Goal: Task Accomplishment & Management: Use online tool/utility

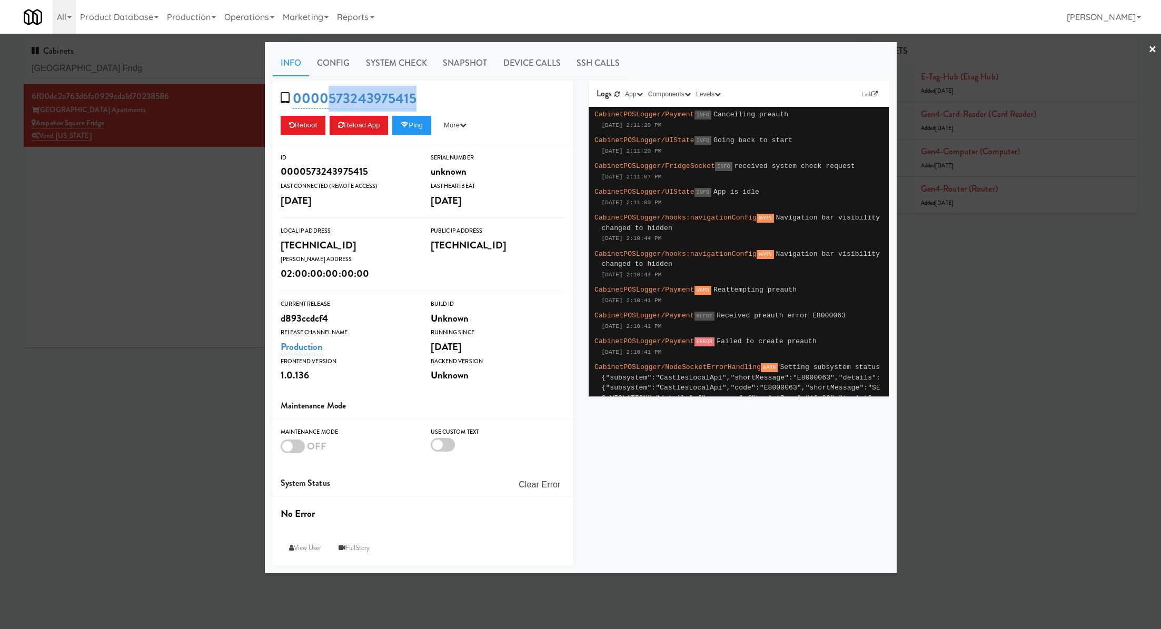
click at [179, 72] on div at bounding box center [580, 314] width 1161 height 629
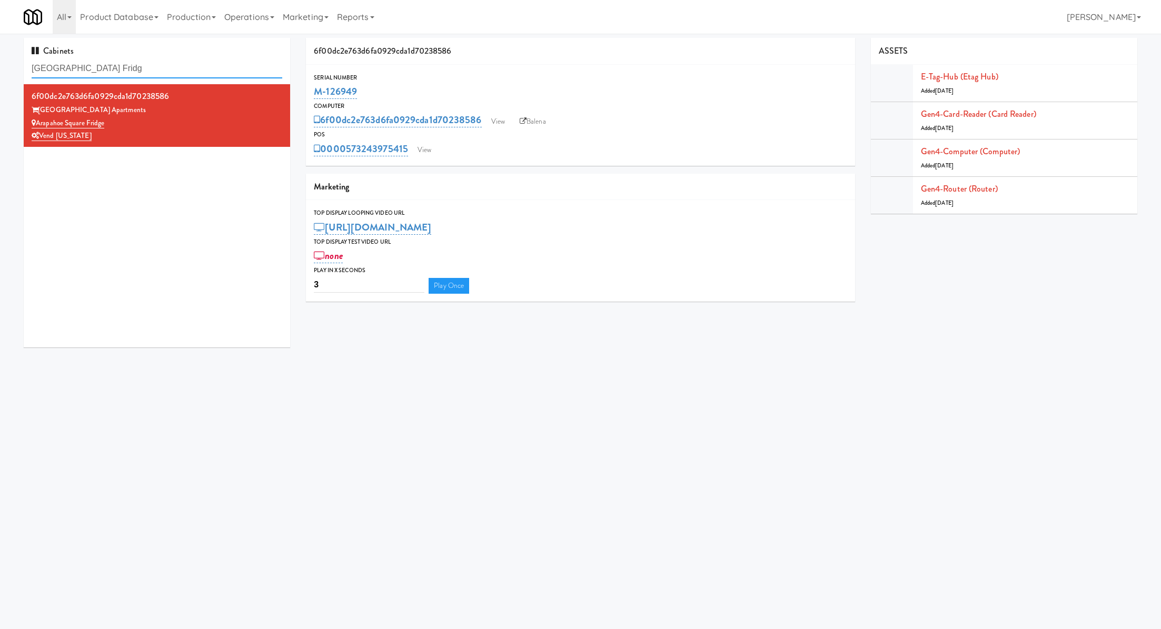
click at [179, 72] on input "Arapahoe Square Fridg" at bounding box center [157, 68] width 251 height 19
paste input "The Mark Atlanta Clubroom"
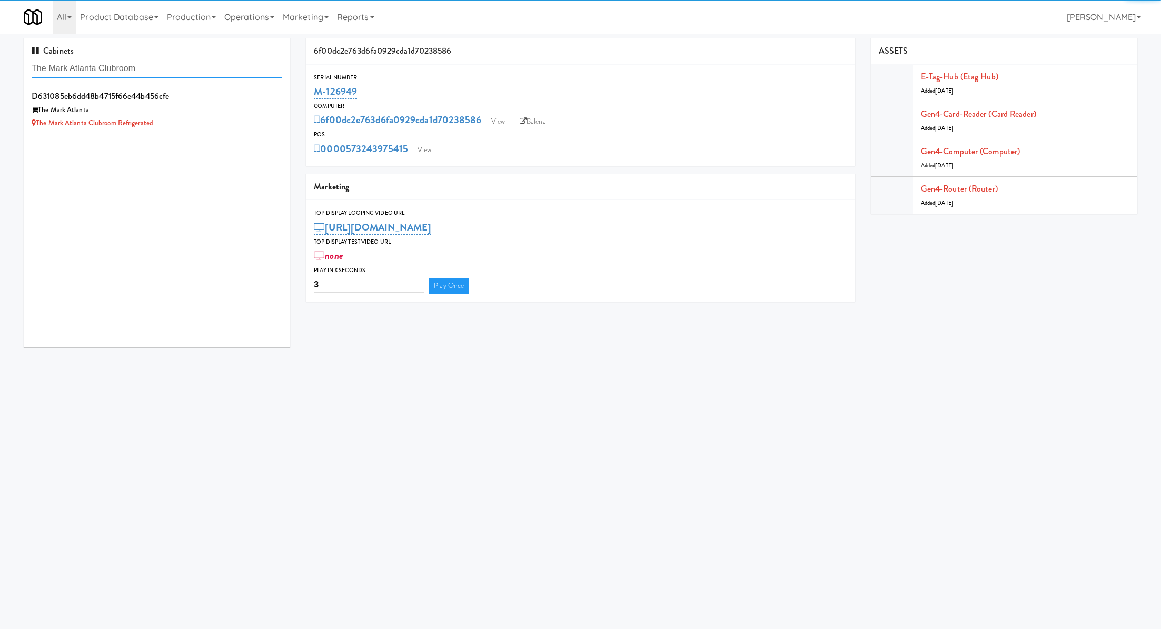
type input "The Mark Atlanta Clubroom"
click at [217, 137] on div "d631085eb6dd48b4715f66e44b456cfe The Mark Atlanta The Mark Atlanta Clubroom Ref…" at bounding box center [157, 215] width 266 height 263
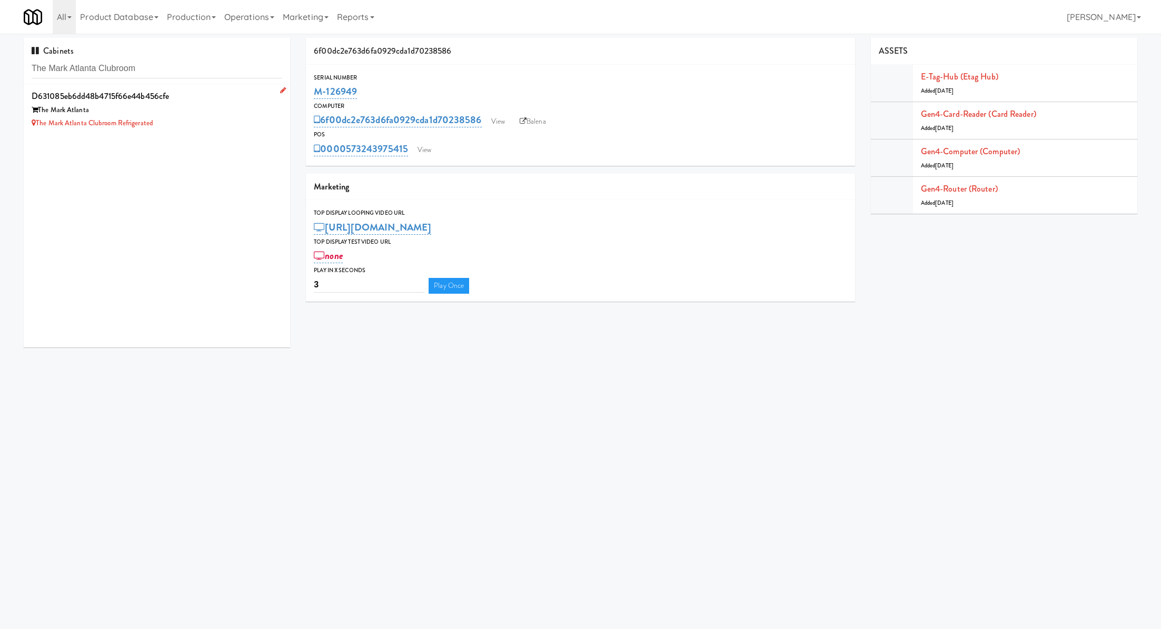
click at [226, 114] on div "The Mark Atlanta" at bounding box center [157, 110] width 251 height 13
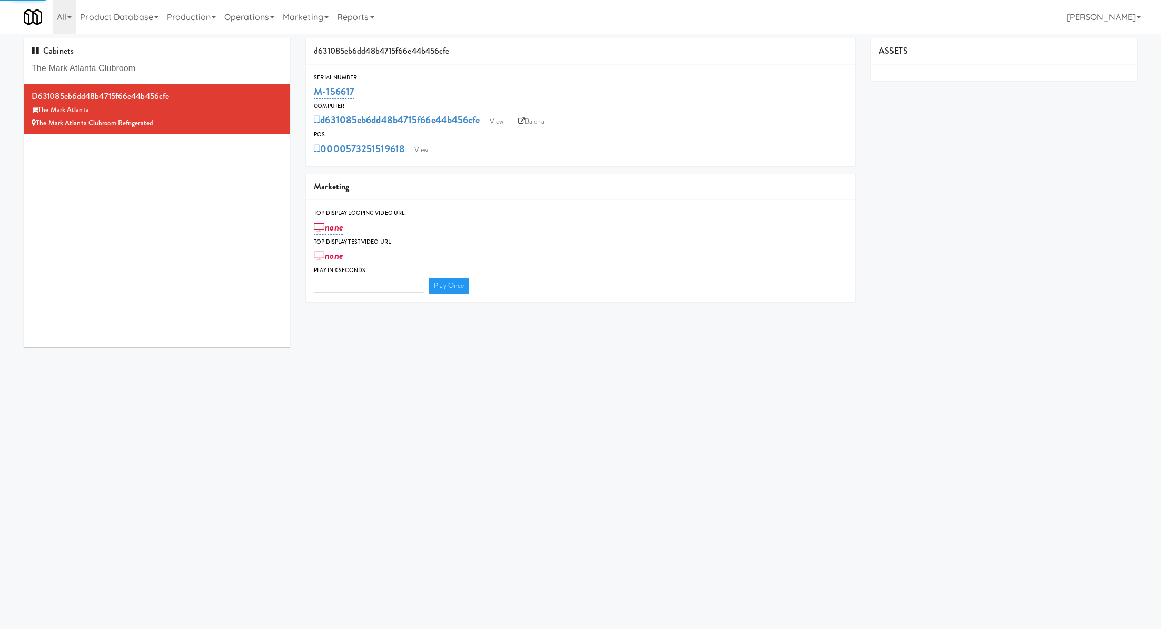
type input "3"
click at [430, 151] on link "View" at bounding box center [421, 150] width 24 height 16
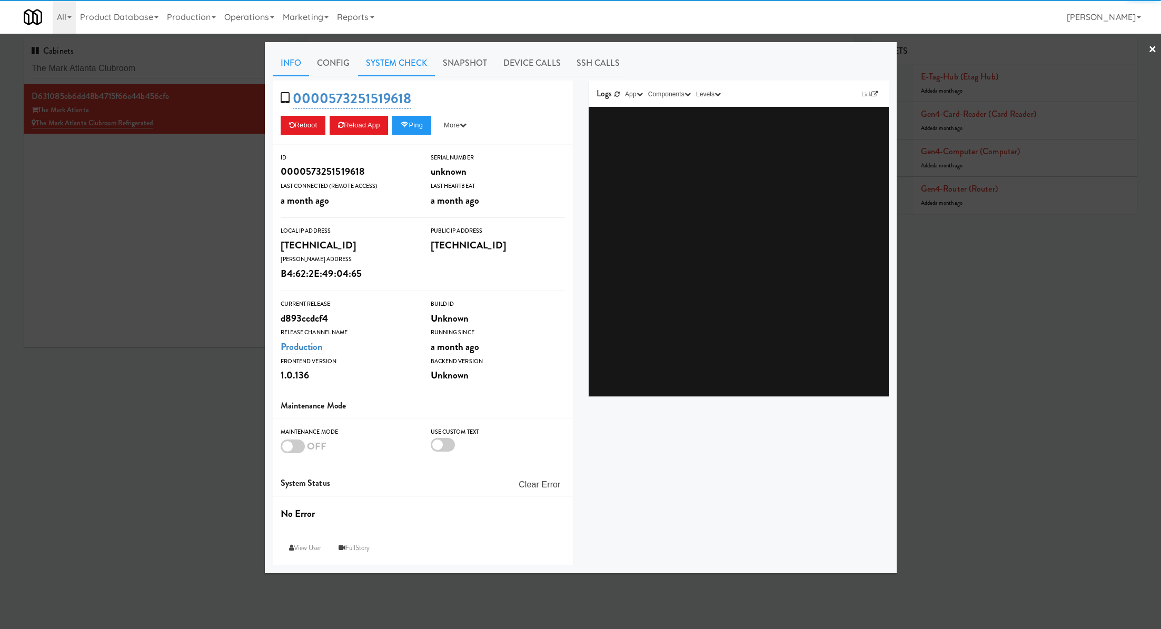
click at [379, 61] on link "System Check" at bounding box center [396, 63] width 77 height 26
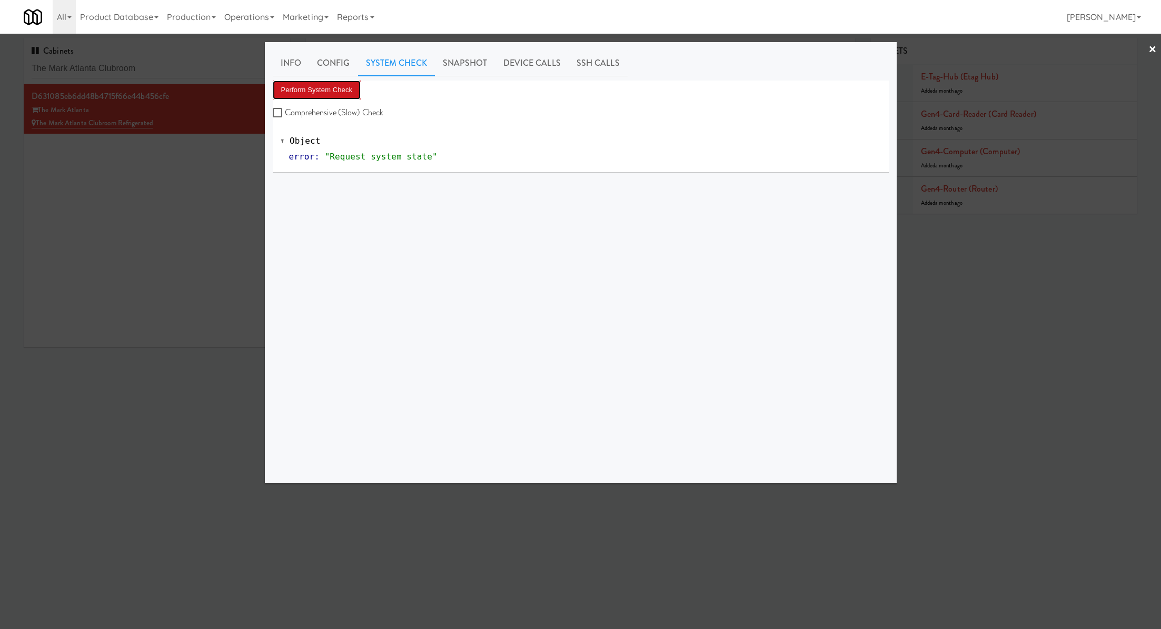
click at [340, 92] on button "Perform System Check" at bounding box center [317, 90] width 88 height 19
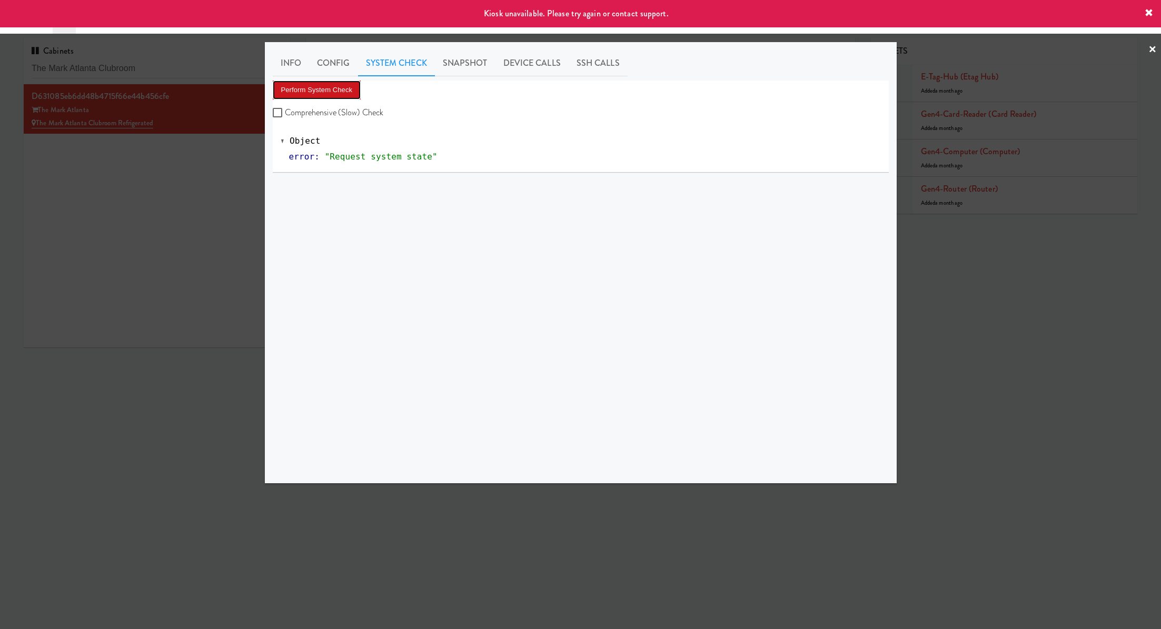
click at [340, 92] on button "Perform System Check" at bounding box center [317, 90] width 88 height 19
click at [201, 154] on div at bounding box center [580, 314] width 1161 height 629
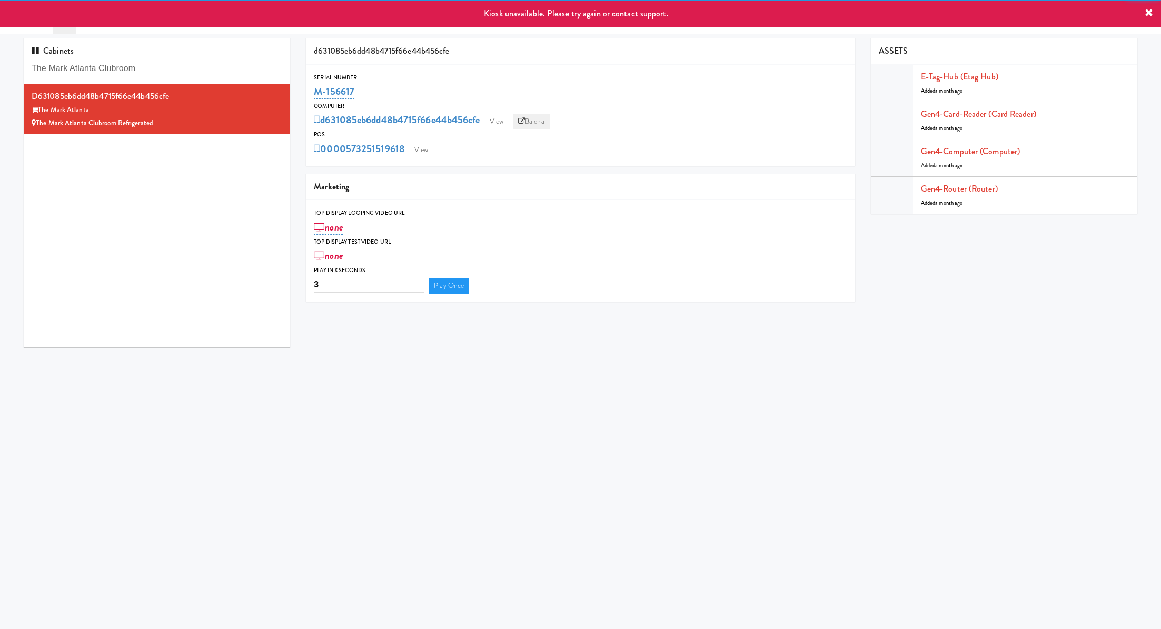
click at [541, 125] on link "Balena" at bounding box center [531, 122] width 37 height 16
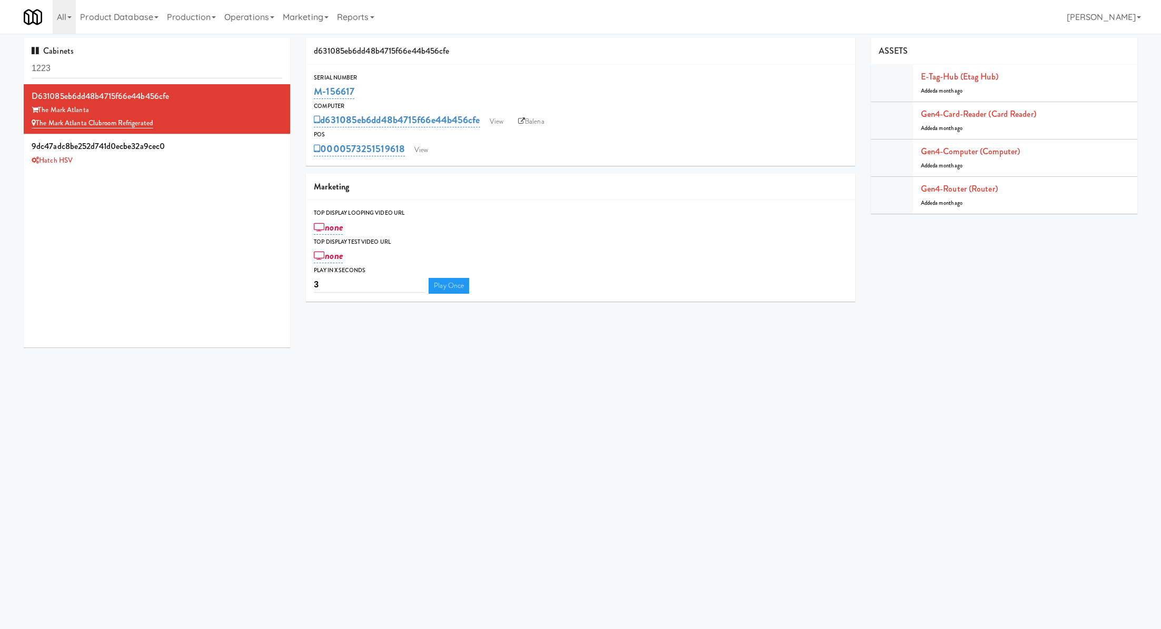
click at [86, 64] on input "1223" at bounding box center [157, 68] width 251 height 19
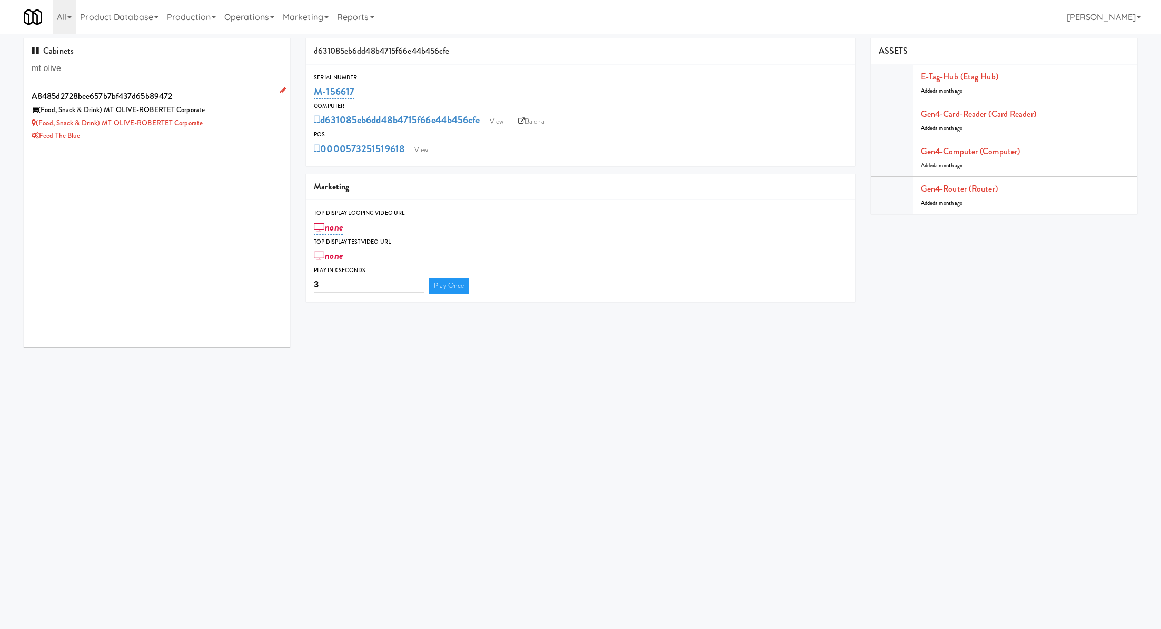
type input "mt olive"
click at [228, 125] on div "(Food, Snack & Drink) MT OLIVE-ROBERTET Corporate" at bounding box center [157, 123] width 251 height 13
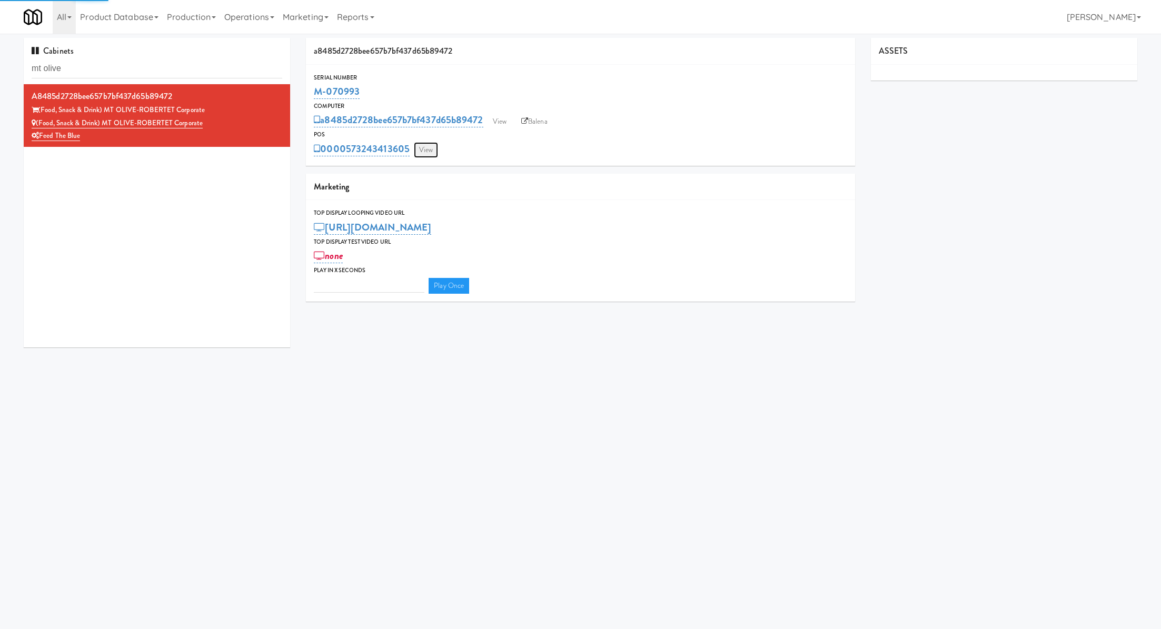
click at [432, 150] on link "View" at bounding box center [426, 150] width 24 height 16
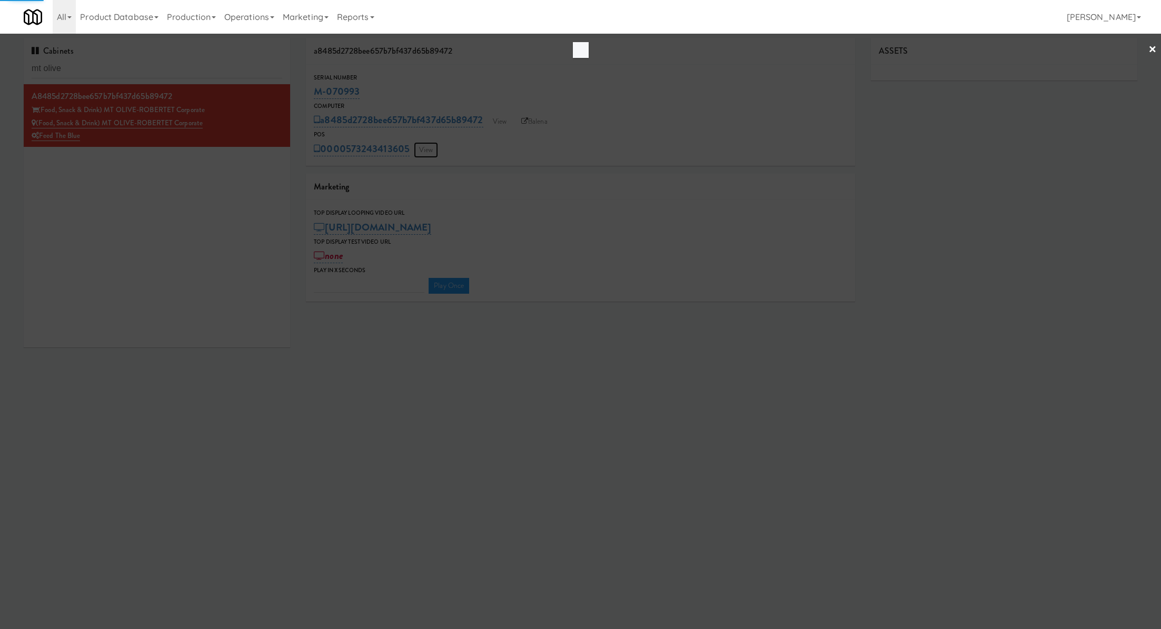
type input "3"
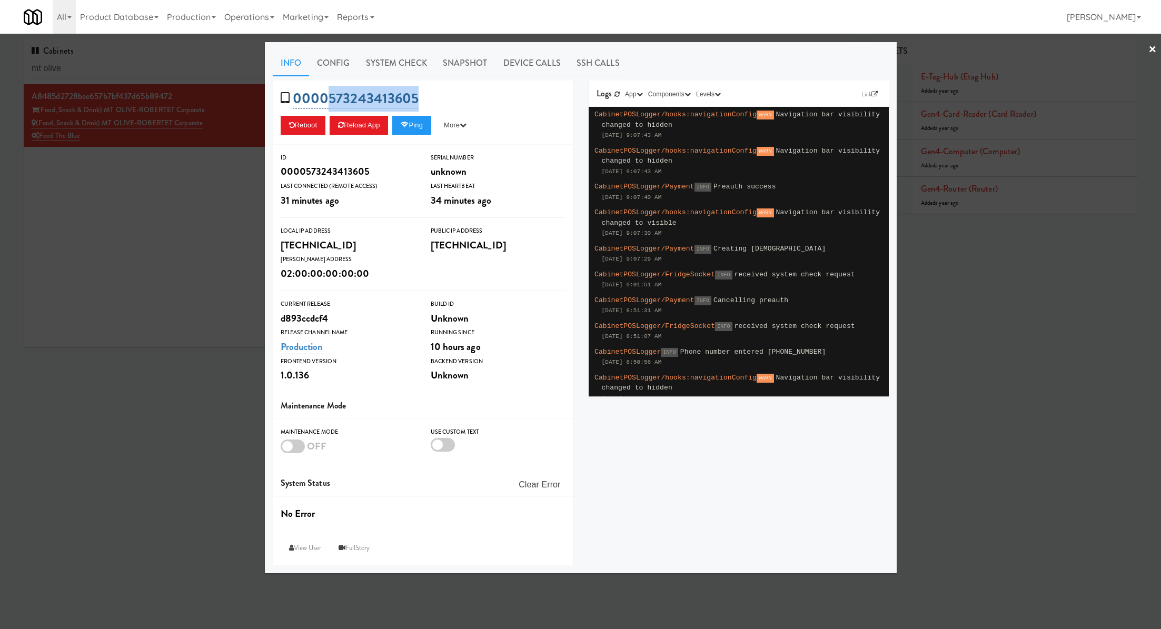
drag, startPoint x: 439, startPoint y: 91, endPoint x: 328, endPoint y: 92, distance: 110.0
click at [328, 92] on div "0000573243413605 Reboot Reload App Ping More Ping Server Restart Server Force R…" at bounding box center [423, 113] width 300 height 64
copy link "573243413605"
click at [205, 254] on div at bounding box center [580, 314] width 1161 height 629
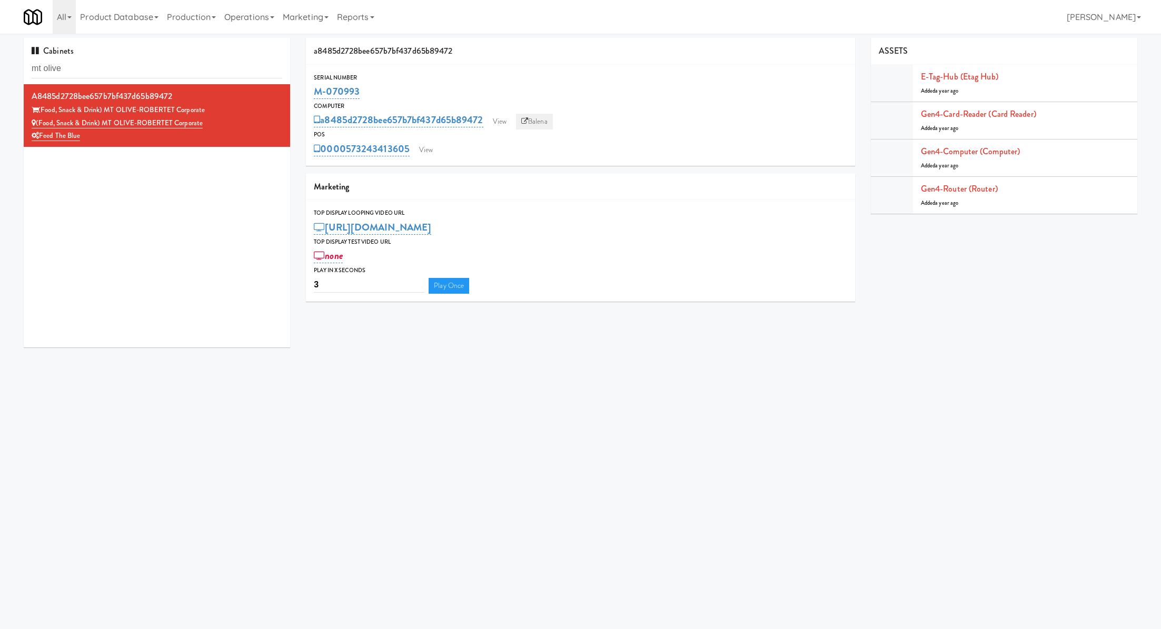
click at [538, 121] on link "Balena" at bounding box center [534, 122] width 37 height 16
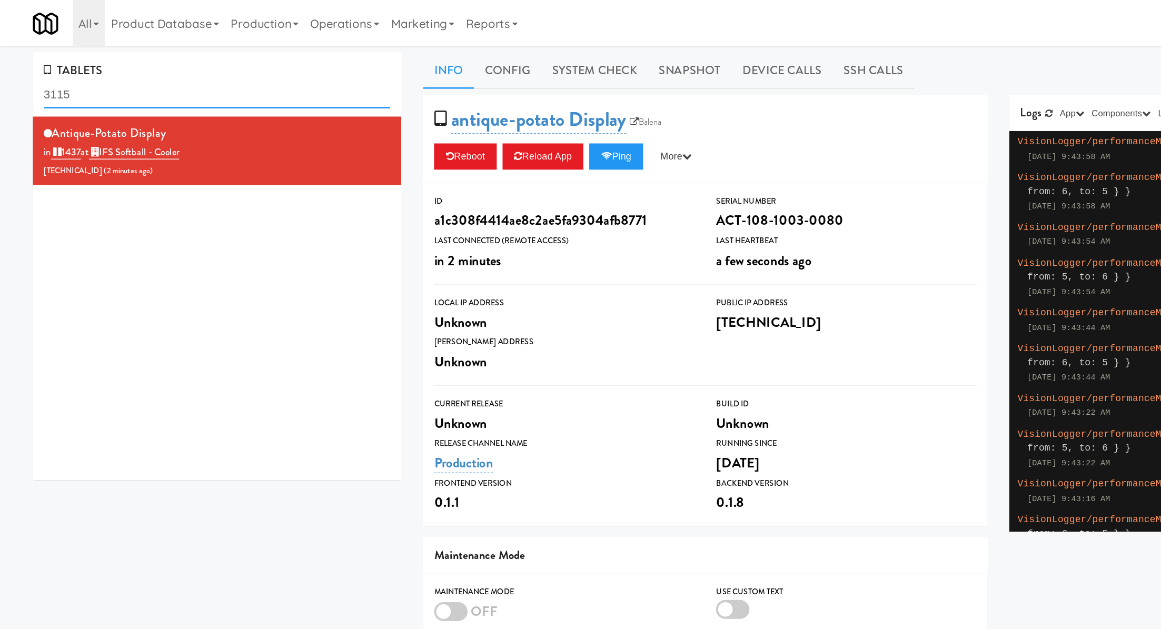
click at [118, 64] on input "3115" at bounding box center [157, 68] width 251 height 19
paste input "57324341360"
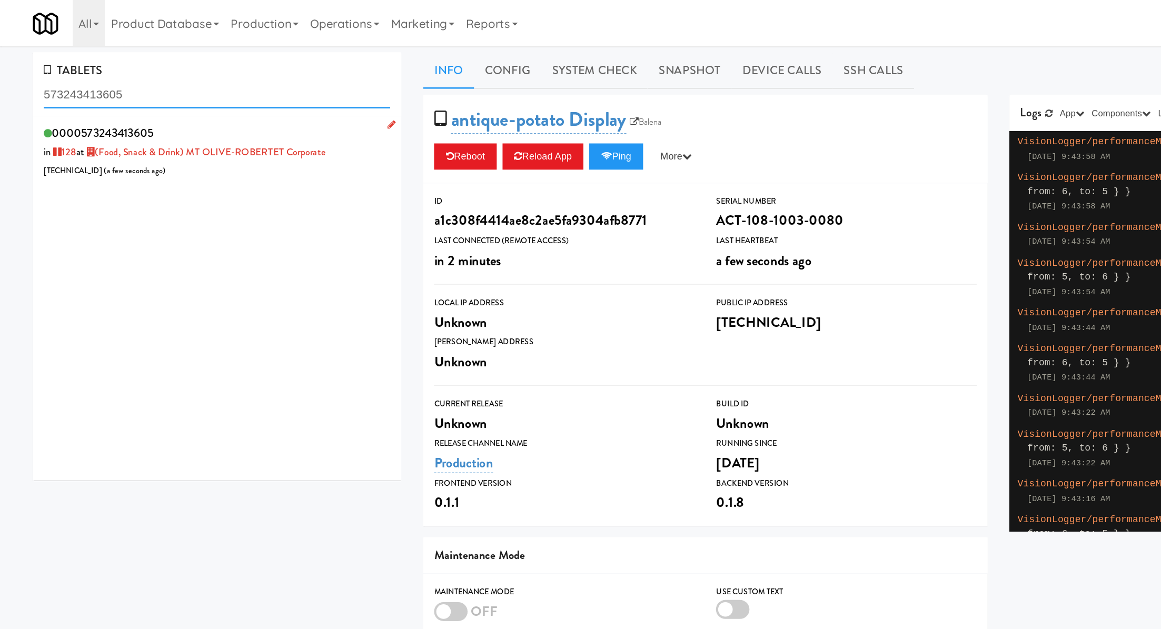
type input "573243413605"
click at [229, 126] on div "0000573243413605 in 128 at (Food, Snack & Drink) MT OLIVE-ROBERTET Corporate 20…" at bounding box center [157, 109] width 251 height 42
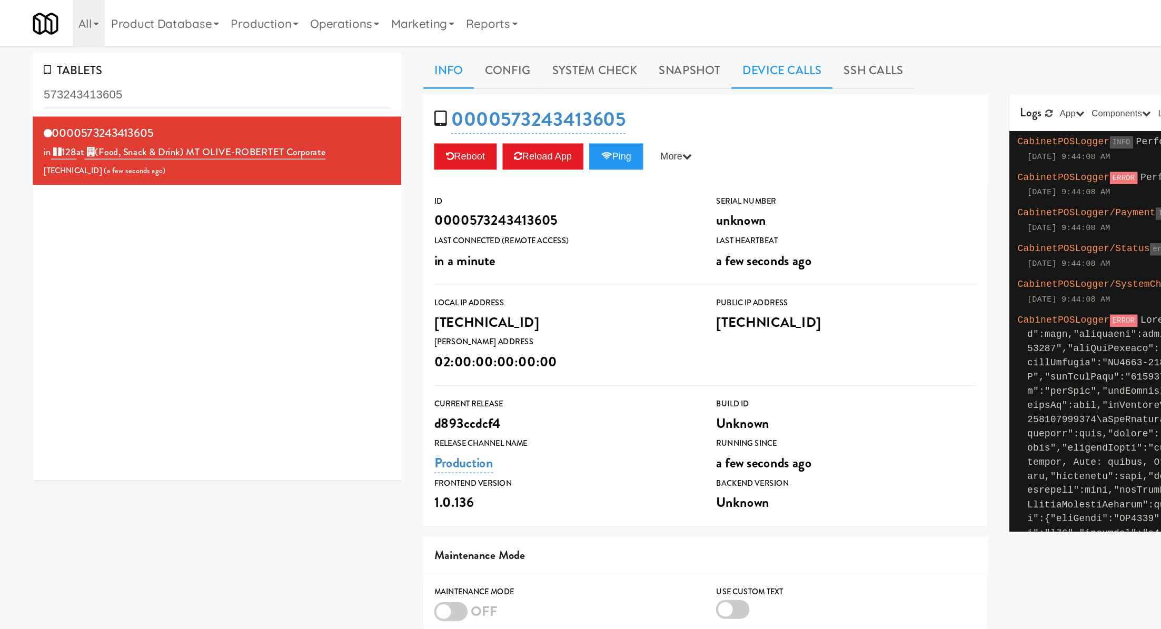
click at [571, 53] on link "Device Calls" at bounding box center [565, 51] width 73 height 26
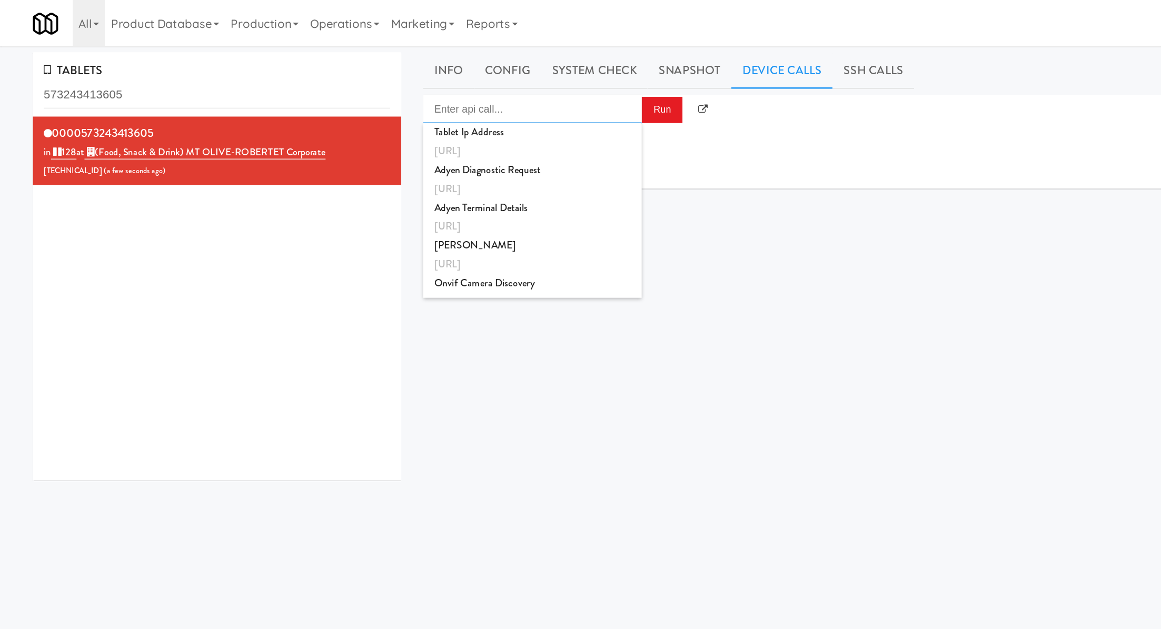
click at [440, 84] on input "Enter api call..." at bounding box center [385, 78] width 158 height 21
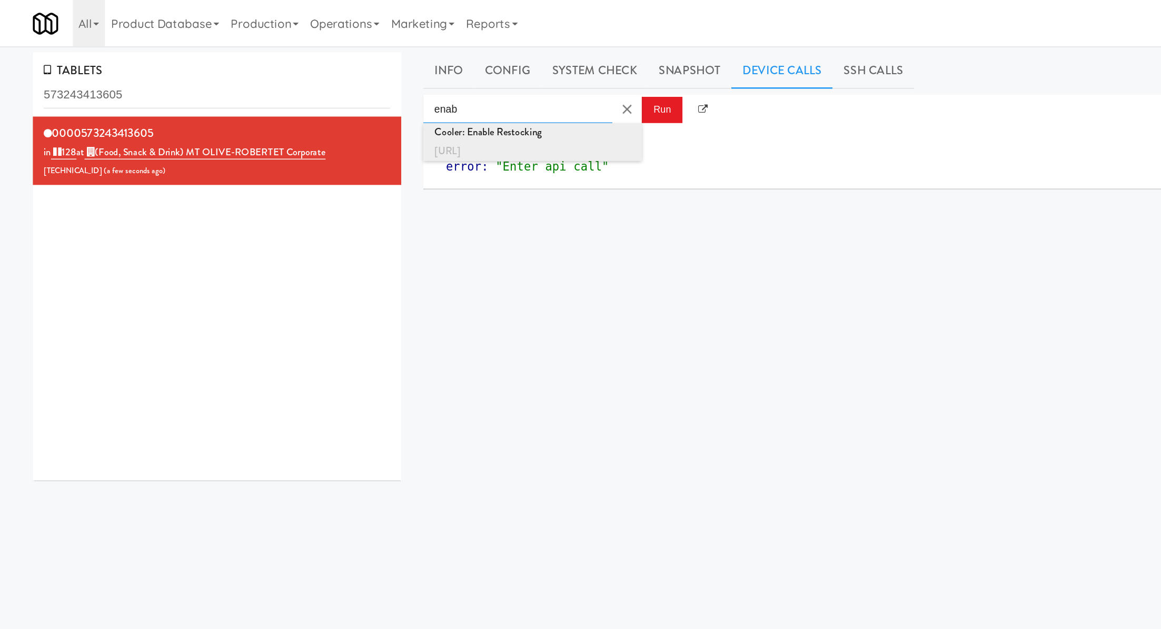
click at [429, 104] on div "[URL]" at bounding box center [385, 110] width 142 height 14
type input "Cooler: Enable Restocking"
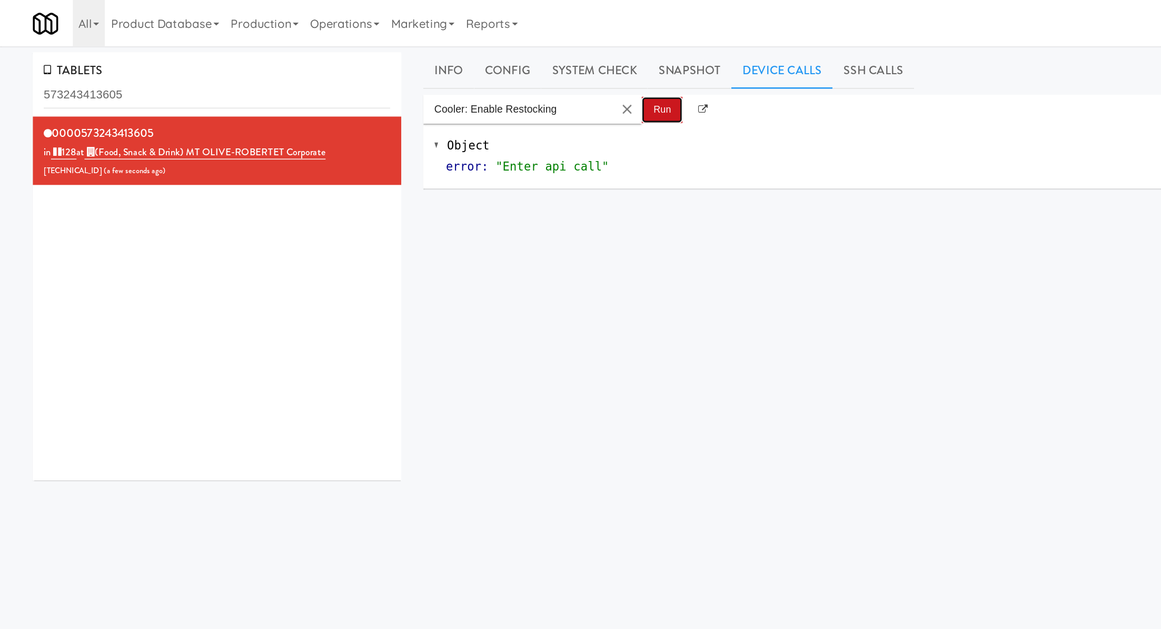
click at [475, 79] on button "Run" at bounding box center [478, 79] width 29 height 19
click at [483, 79] on button "Run" at bounding box center [478, 79] width 29 height 19
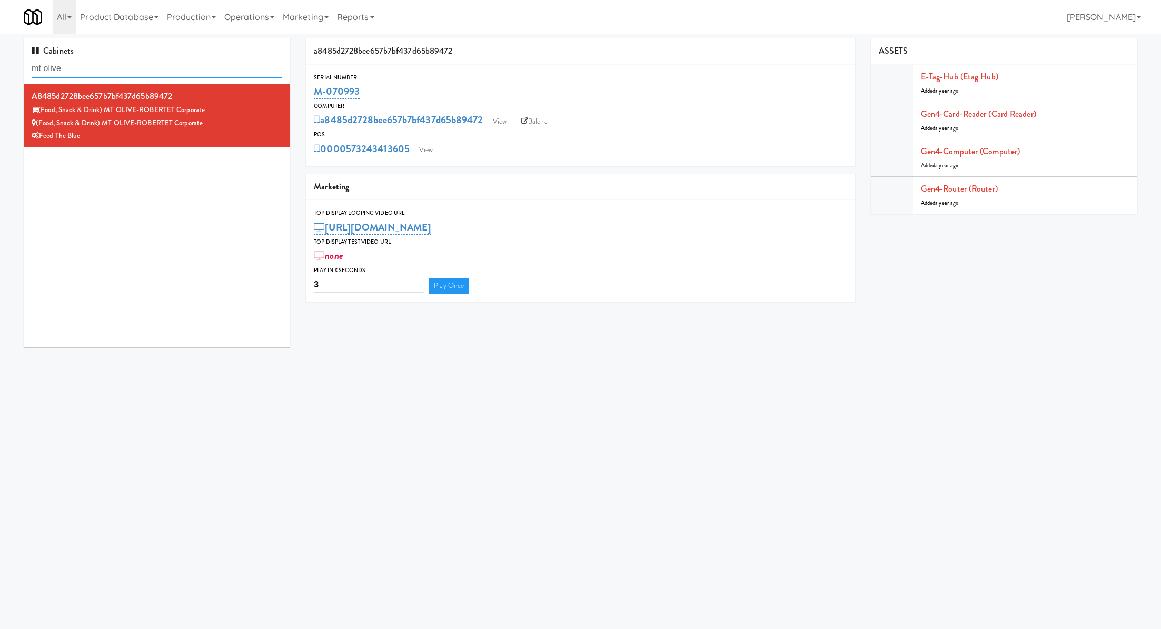
click at [83, 72] on input "mt olive" at bounding box center [157, 68] width 251 height 19
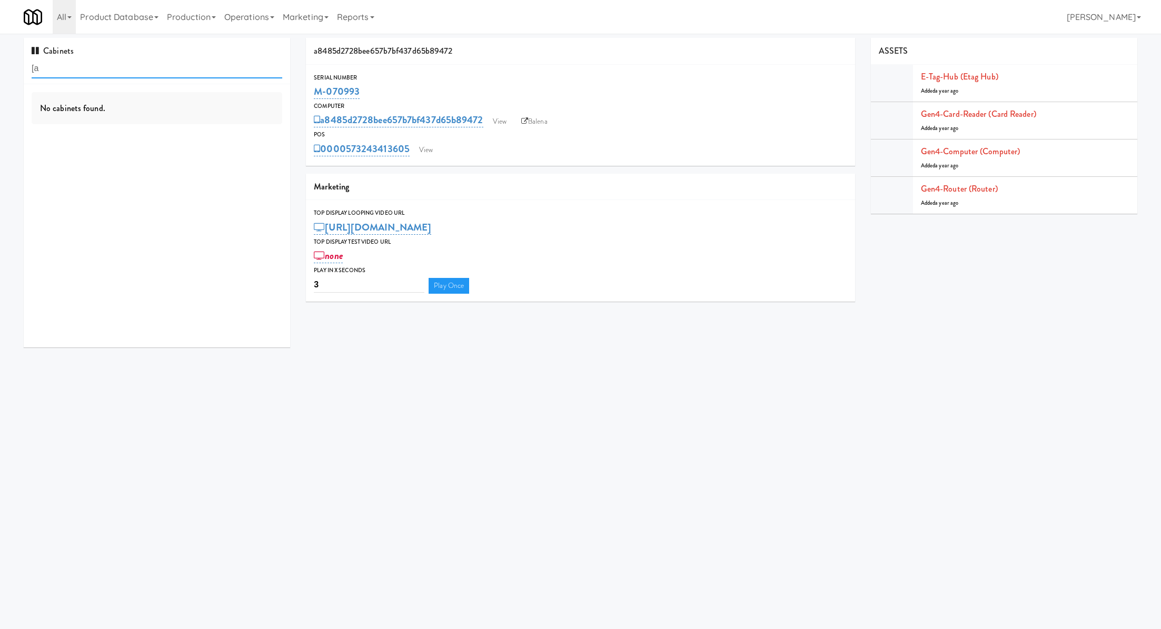
type input "["
type input "pack"
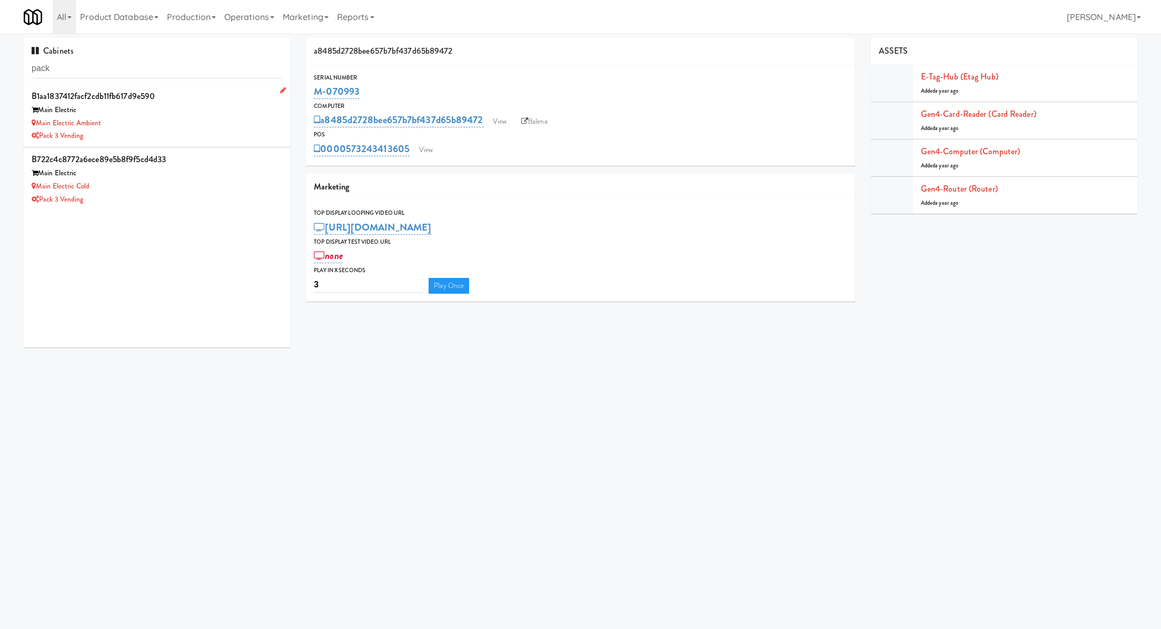
click at [215, 115] on div "Main Electric" at bounding box center [157, 110] width 251 height 13
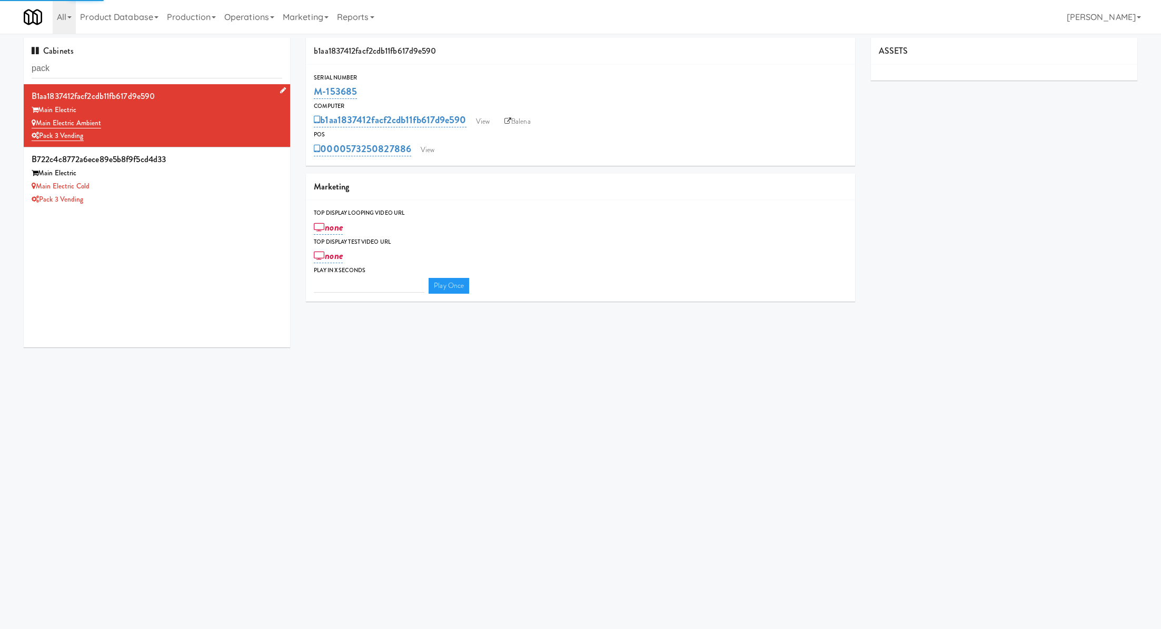
type input "3"
click at [504, 121] on link "Balena" at bounding box center [517, 122] width 37 height 16
click at [213, 186] on div "Main Electric Cold" at bounding box center [157, 186] width 251 height 13
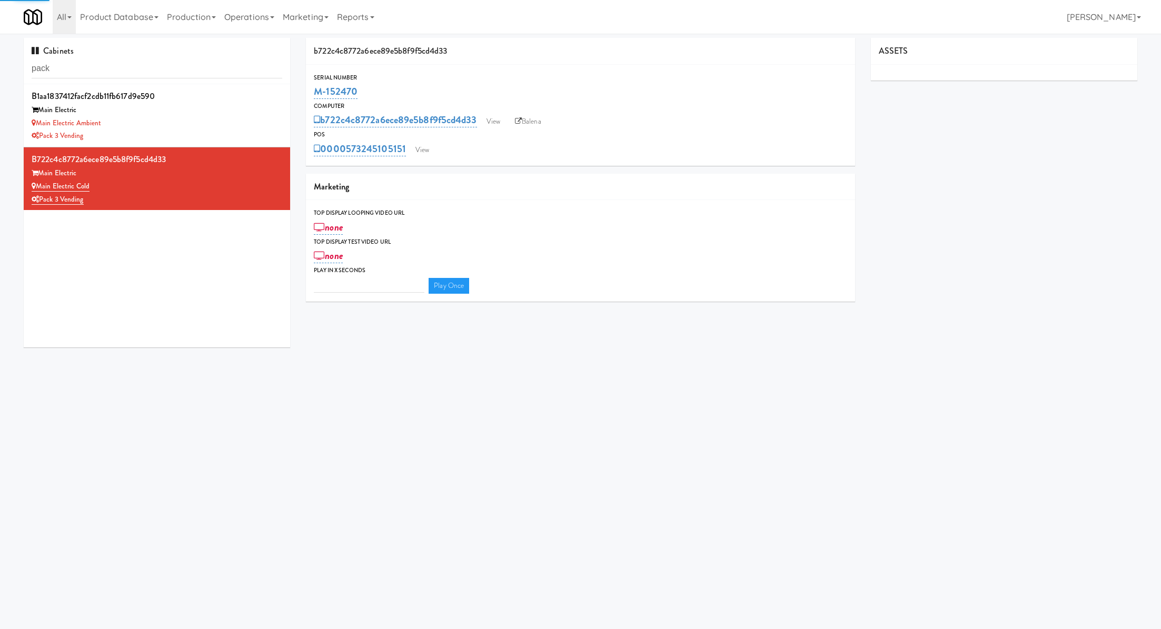
type input "3"
click at [534, 121] on link "Balena" at bounding box center [528, 122] width 37 height 16
click at [422, 149] on link "View" at bounding box center [422, 150] width 24 height 16
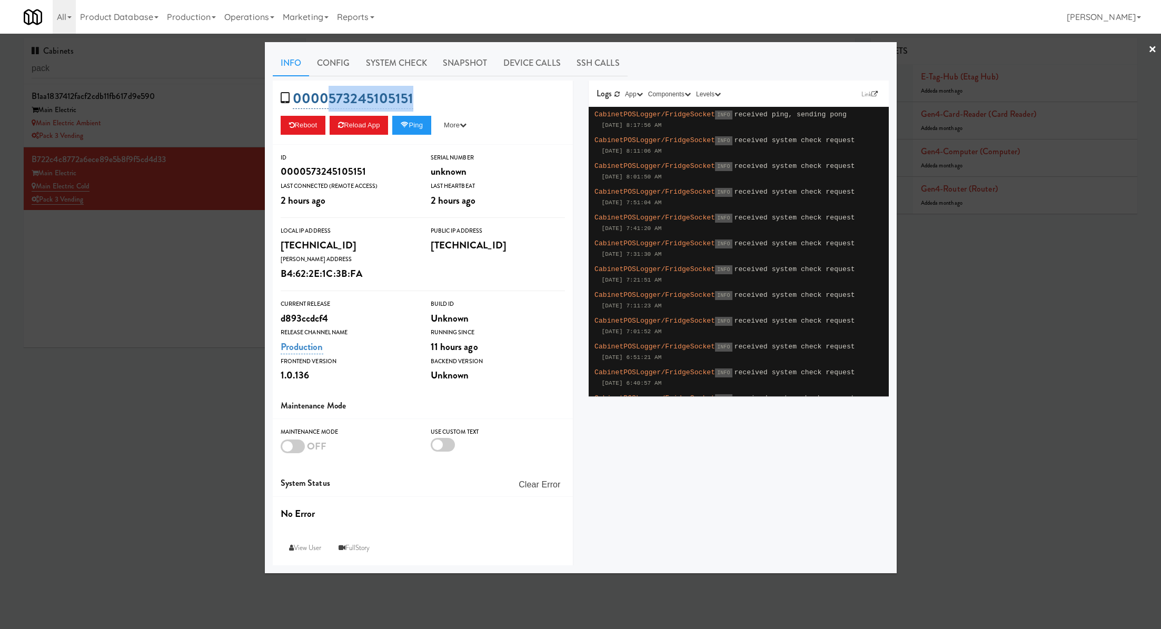
drag, startPoint x: 420, startPoint y: 99, endPoint x: 329, endPoint y: 96, distance: 91.1
click at [329, 96] on div "0000573245105151 Reboot Reload App Ping More Ping Server Restart Server Force R…" at bounding box center [423, 113] width 300 height 64
copy link "573245105151"
click at [205, 102] on div at bounding box center [580, 314] width 1161 height 629
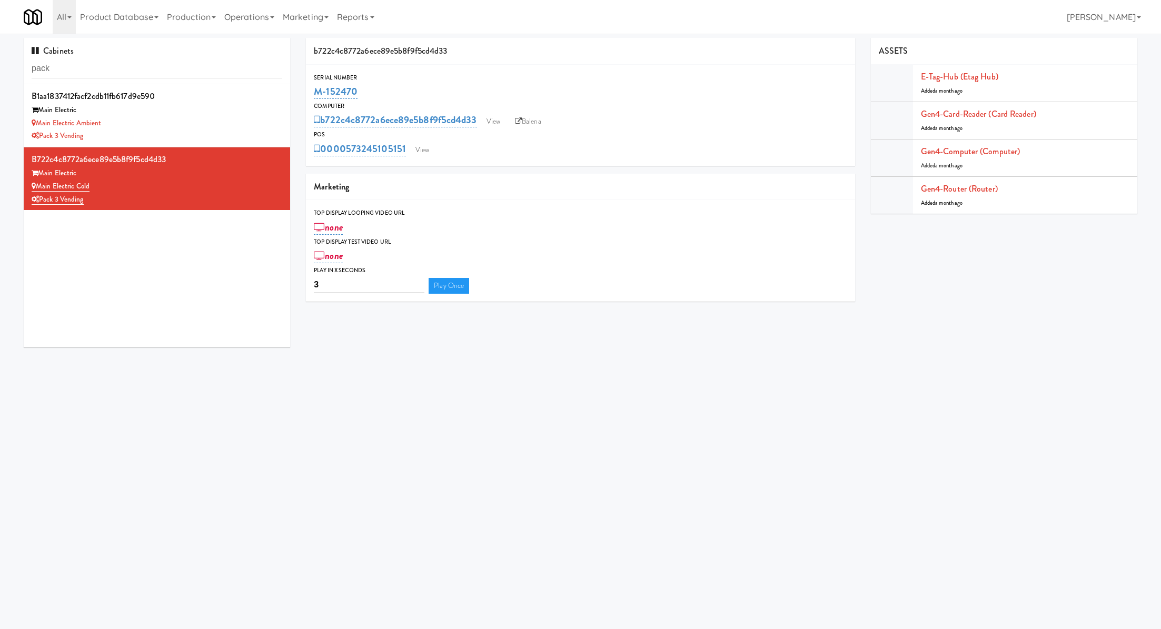
click at [205, 102] on div "b1aa1837412facf2cdb11fb617d9e590" at bounding box center [157, 96] width 251 height 16
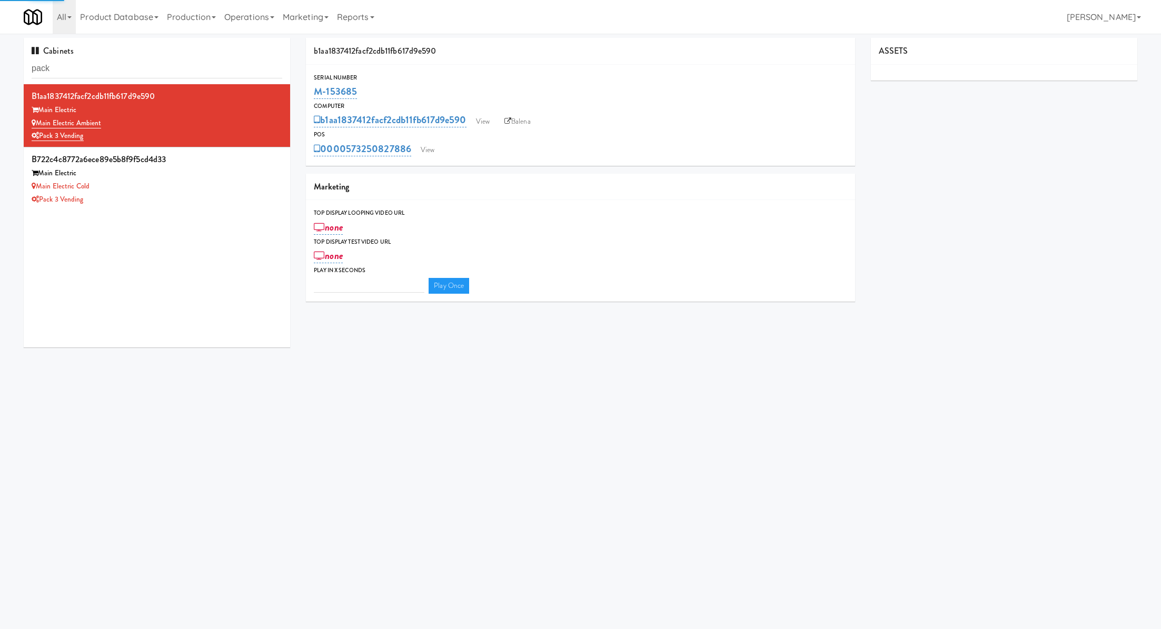
type input "3"
click at [435, 155] on link "View" at bounding box center [427, 150] width 24 height 16
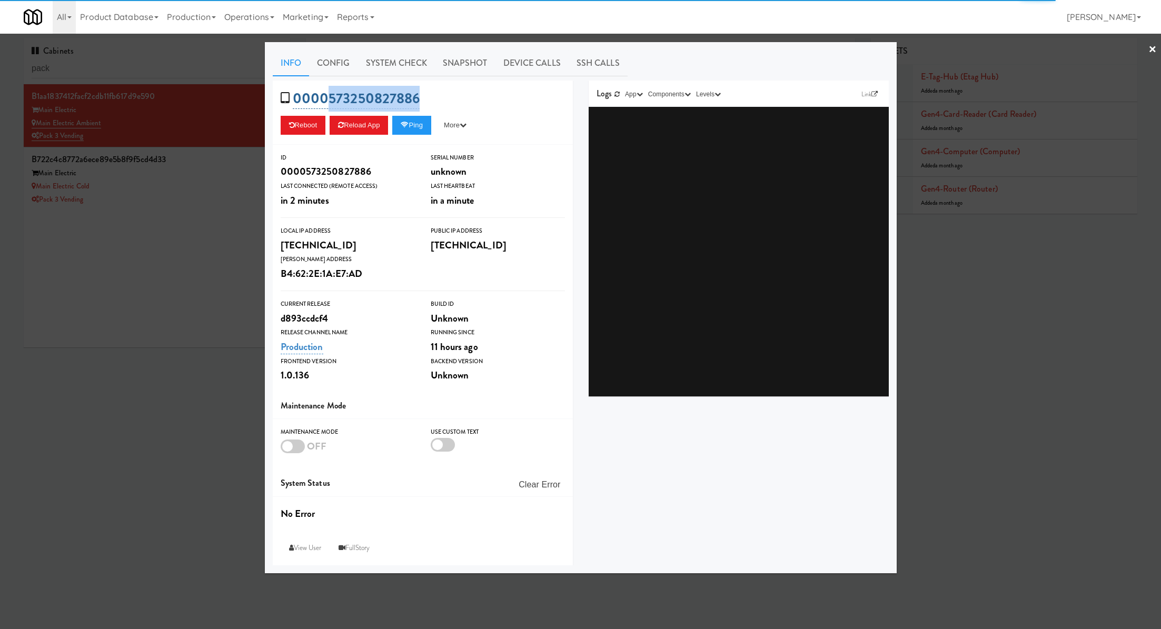
drag, startPoint x: 434, startPoint y: 96, endPoint x: 330, endPoint y: 95, distance: 104.8
click at [330, 95] on div "0000573250827886 Reboot Reload App Ping More Ping Server Restart Server Force R…" at bounding box center [423, 113] width 300 height 64
copy link "573250827886"
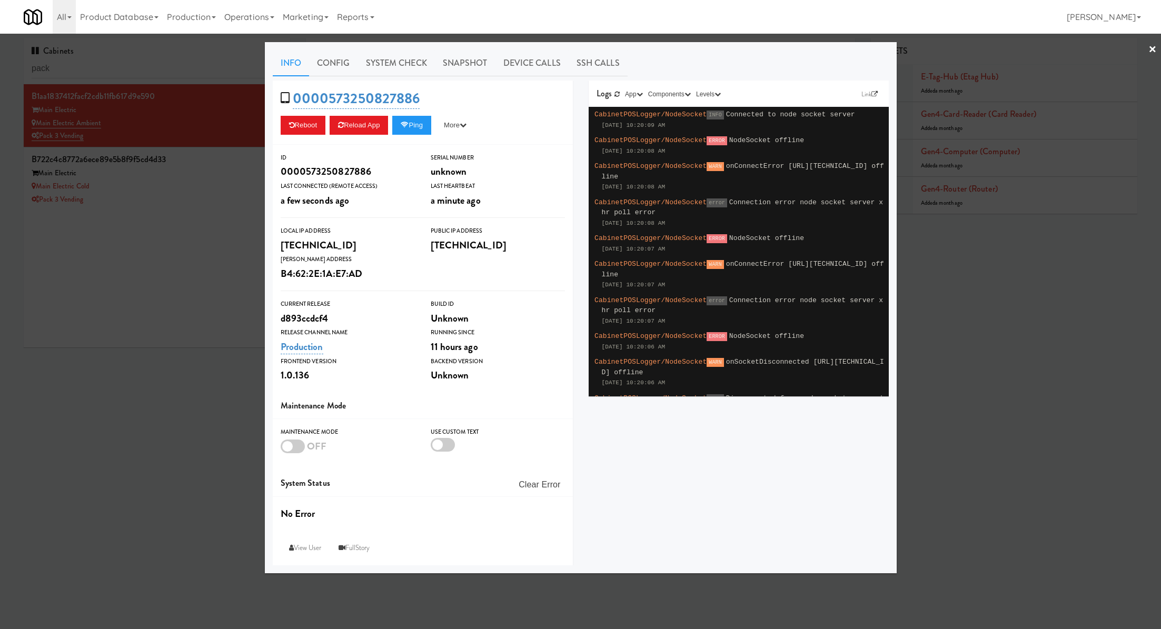
click at [203, 93] on div at bounding box center [580, 314] width 1161 height 629
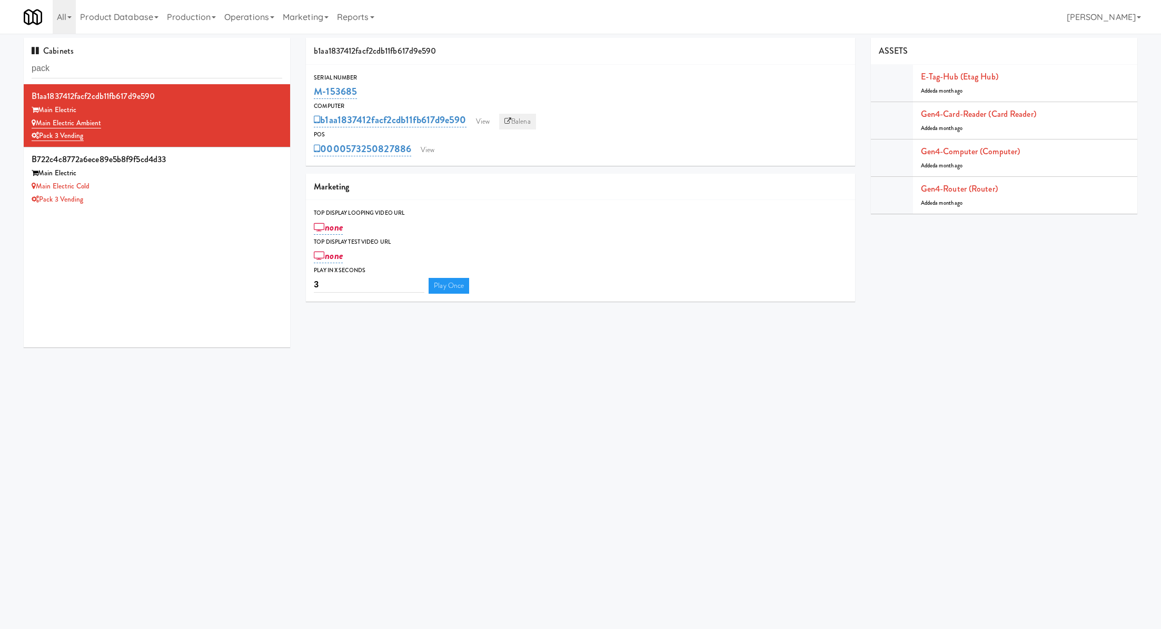
click at [532, 116] on link "Balena" at bounding box center [517, 122] width 37 height 16
click at [160, 75] on input "pack" at bounding box center [157, 68] width 251 height 19
type input "vue"
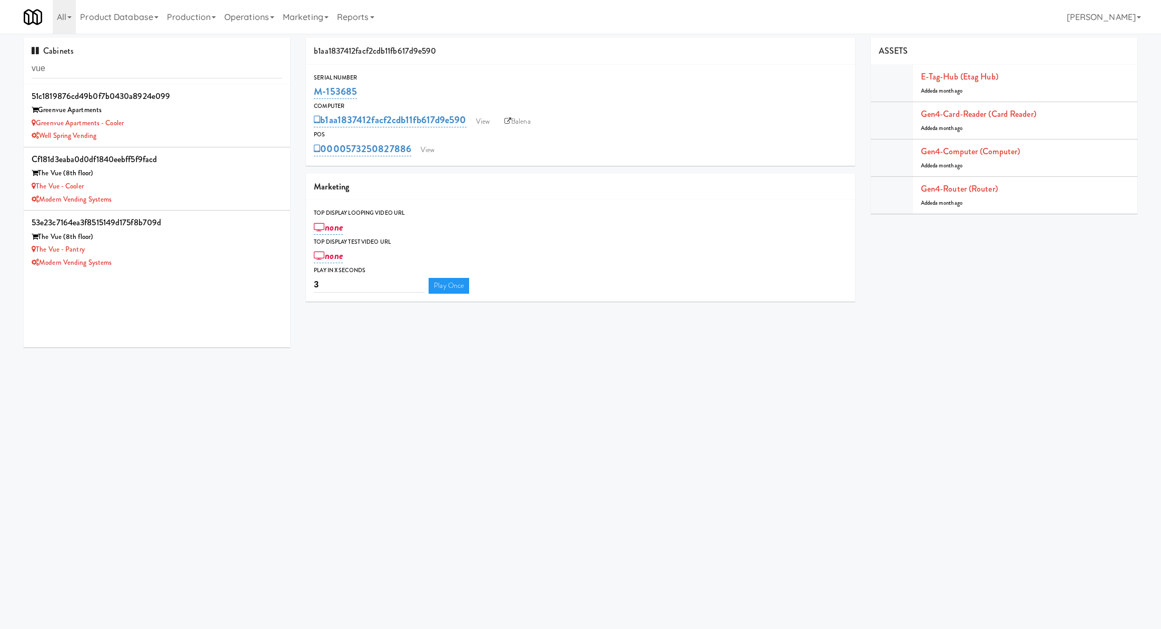
click at [206, 108] on div "Greenvue Apartments" at bounding box center [157, 110] width 251 height 13
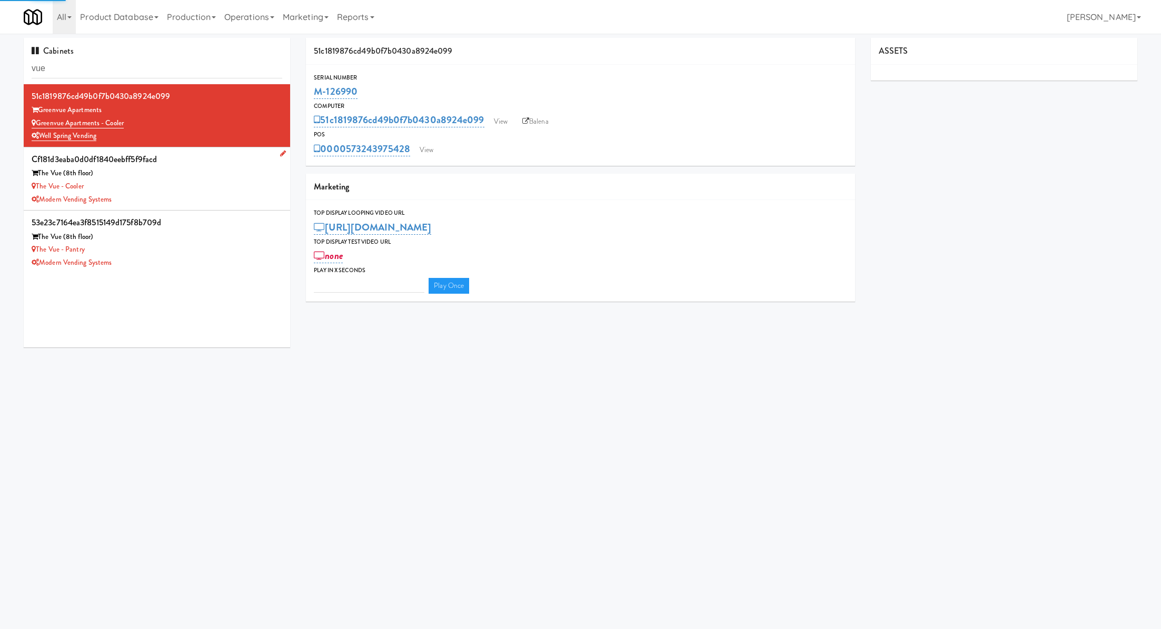
type input "3"
click at [210, 175] on div "The Vue (8th floor)" at bounding box center [157, 173] width 251 height 13
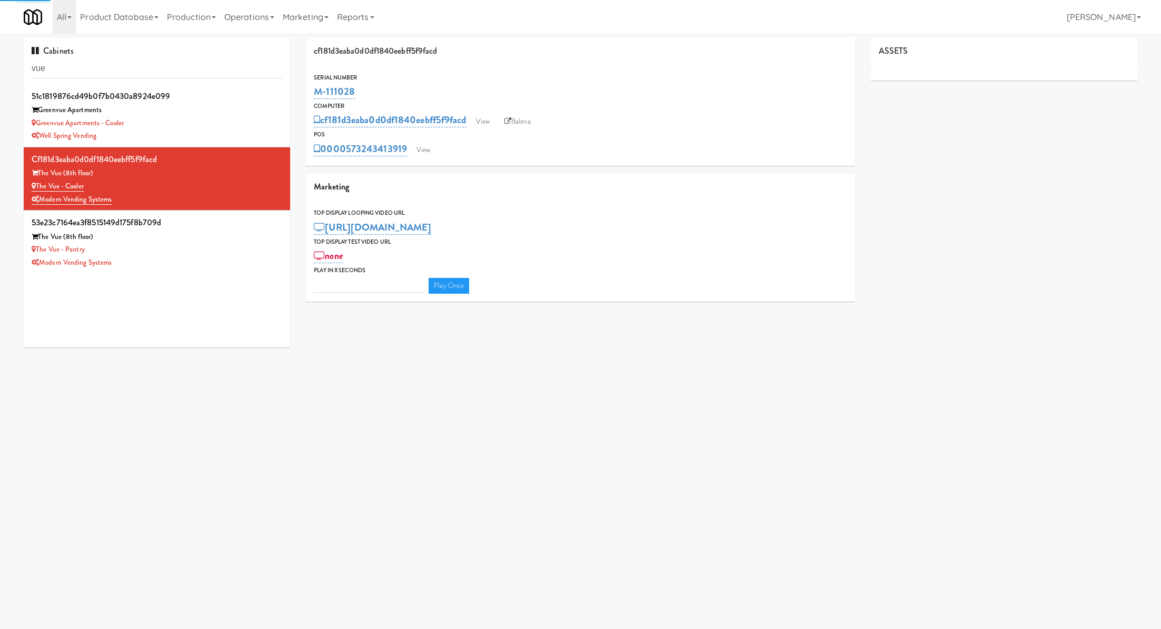
type input "3"
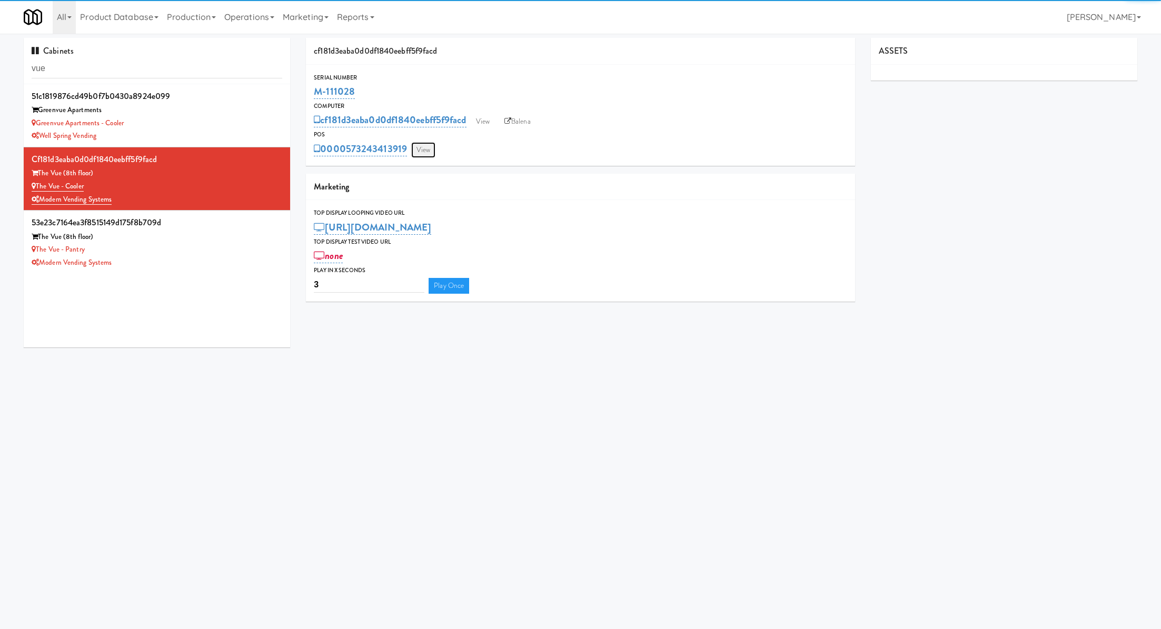
click at [428, 150] on link "View" at bounding box center [423, 150] width 24 height 16
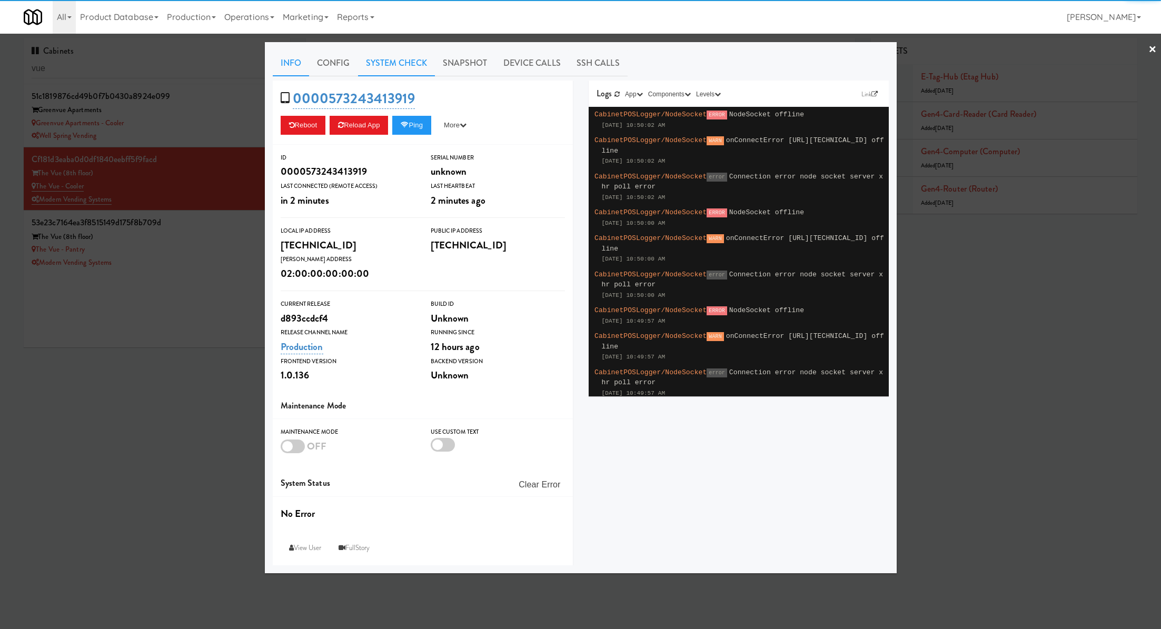
click at [391, 61] on link "System Check" at bounding box center [396, 63] width 77 height 26
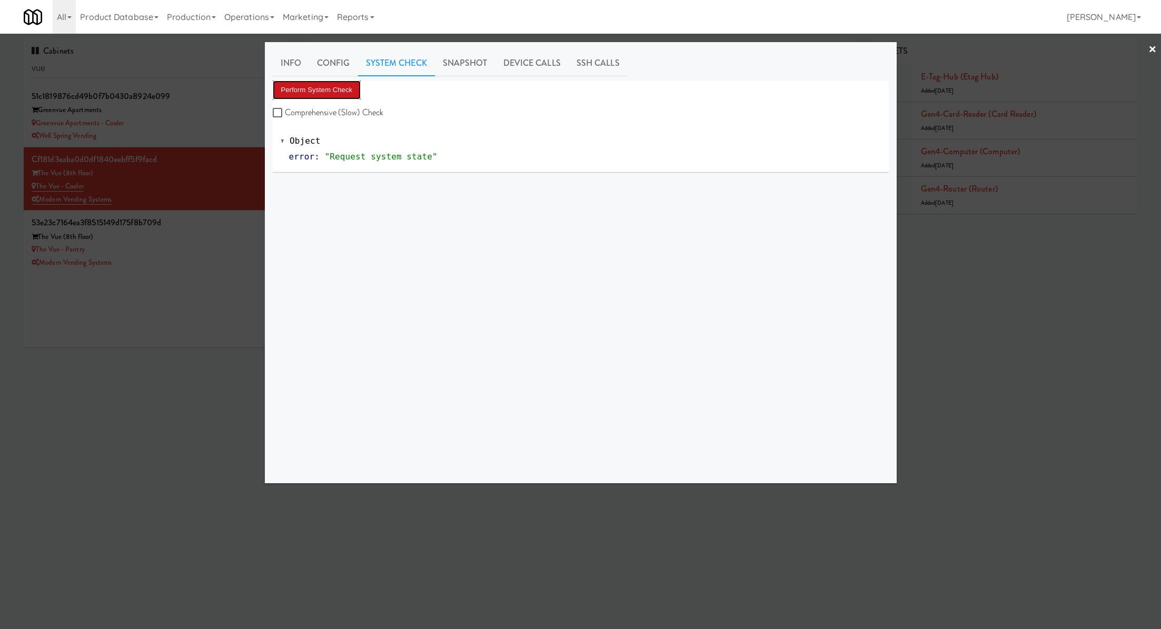
click at [347, 93] on button "Perform System Check" at bounding box center [317, 90] width 88 height 19
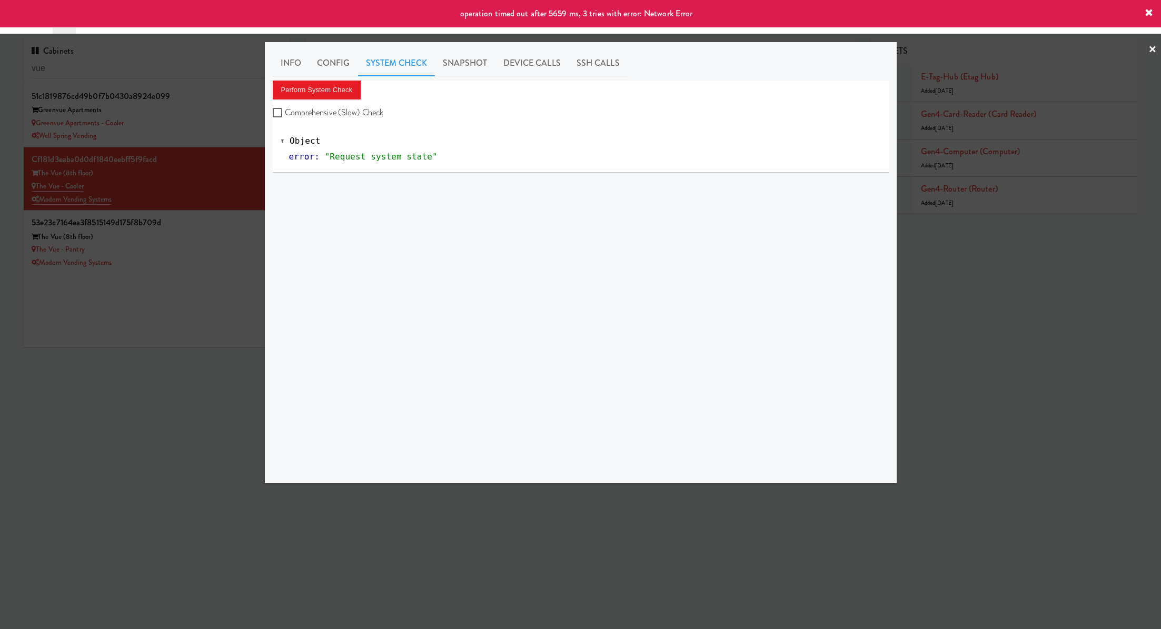
click at [240, 283] on div at bounding box center [580, 314] width 1161 height 629
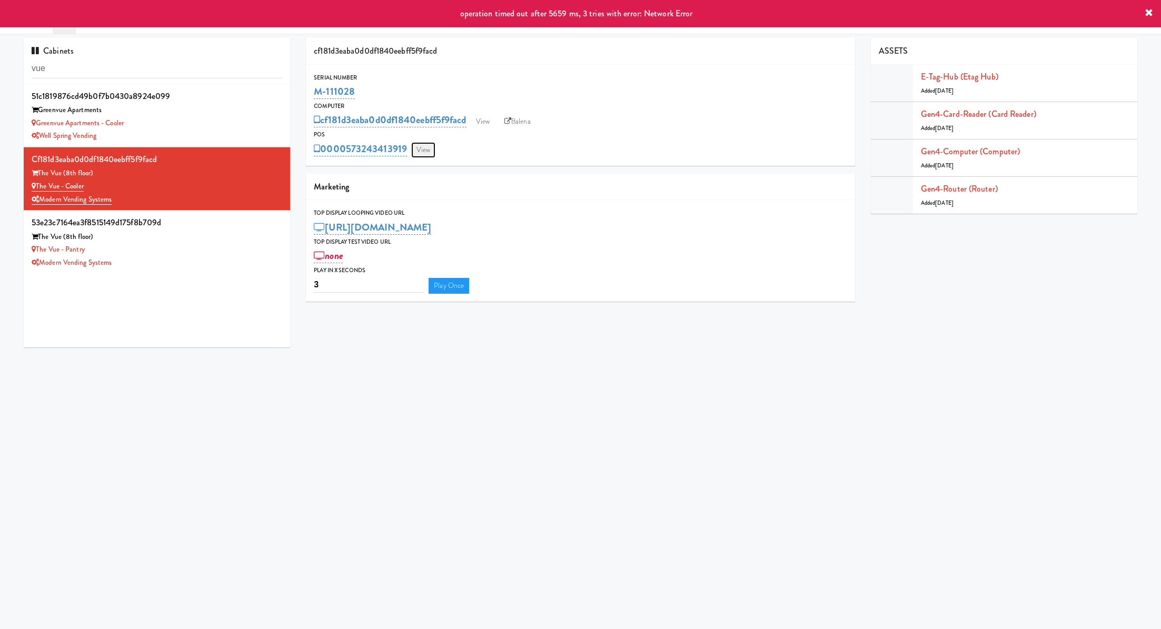
click at [421, 150] on link "View" at bounding box center [423, 150] width 24 height 16
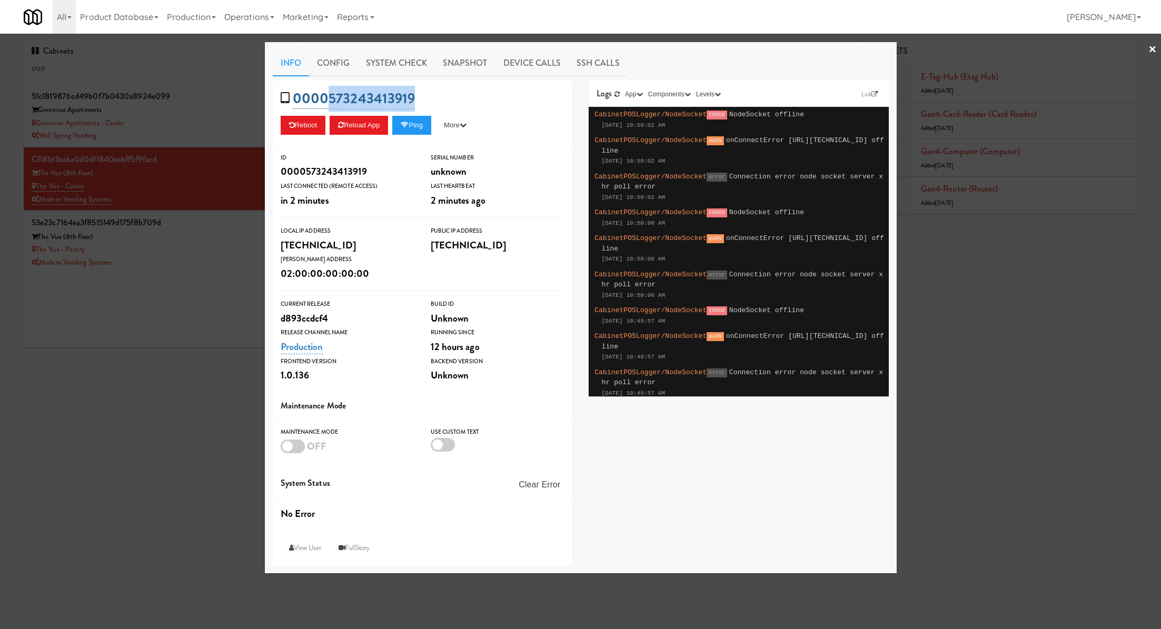
drag, startPoint x: 429, startPoint y: 103, endPoint x: 328, endPoint y: 103, distance: 100.6
click at [328, 103] on div "0000573243413919 Reboot Reload App Ping More Ping Server Restart Server Force R…" at bounding box center [423, 113] width 300 height 64
copy link "573243413919"
click at [224, 226] on div at bounding box center [580, 314] width 1161 height 629
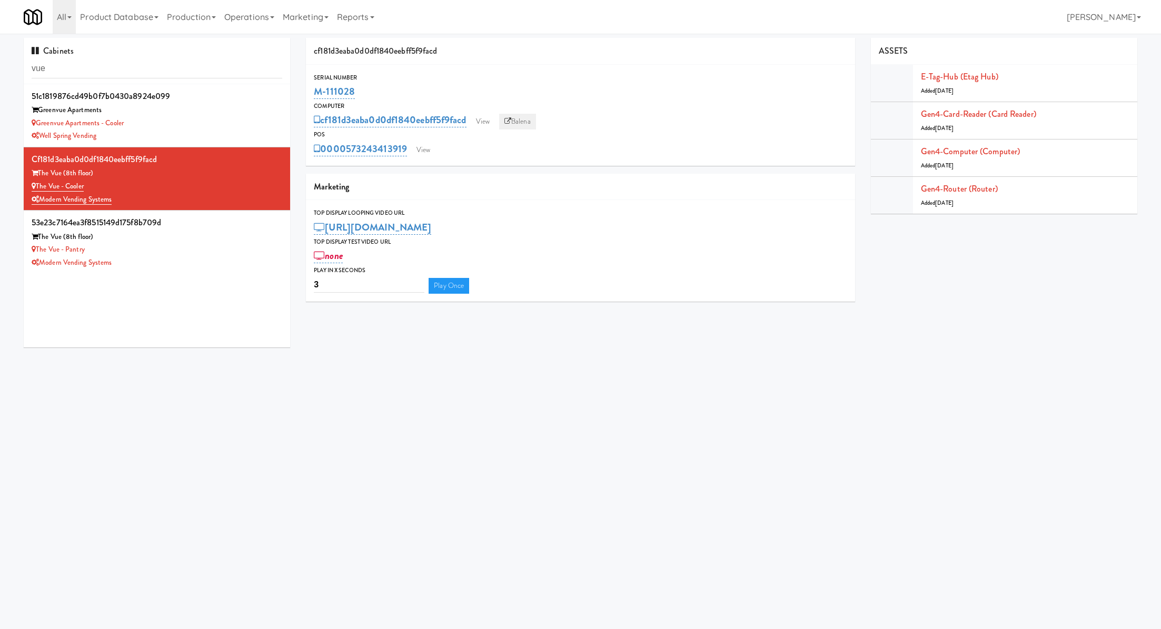
click at [533, 119] on link "Balena" at bounding box center [517, 122] width 37 height 16
drag, startPoint x: 372, startPoint y: 92, endPoint x: 294, endPoint y: 92, distance: 77.9
click at [294, 92] on div "Cabinets vue 51c1819876cd49b0f7b0430a8924e099 Greenvue Apartments Greenvue Apar…" at bounding box center [580, 196] width 1129 height 317
click at [375, 98] on div "M-111028" at bounding box center [580, 92] width 533 height 18
drag, startPoint x: 363, startPoint y: 95, endPoint x: 315, endPoint y: 93, distance: 48.5
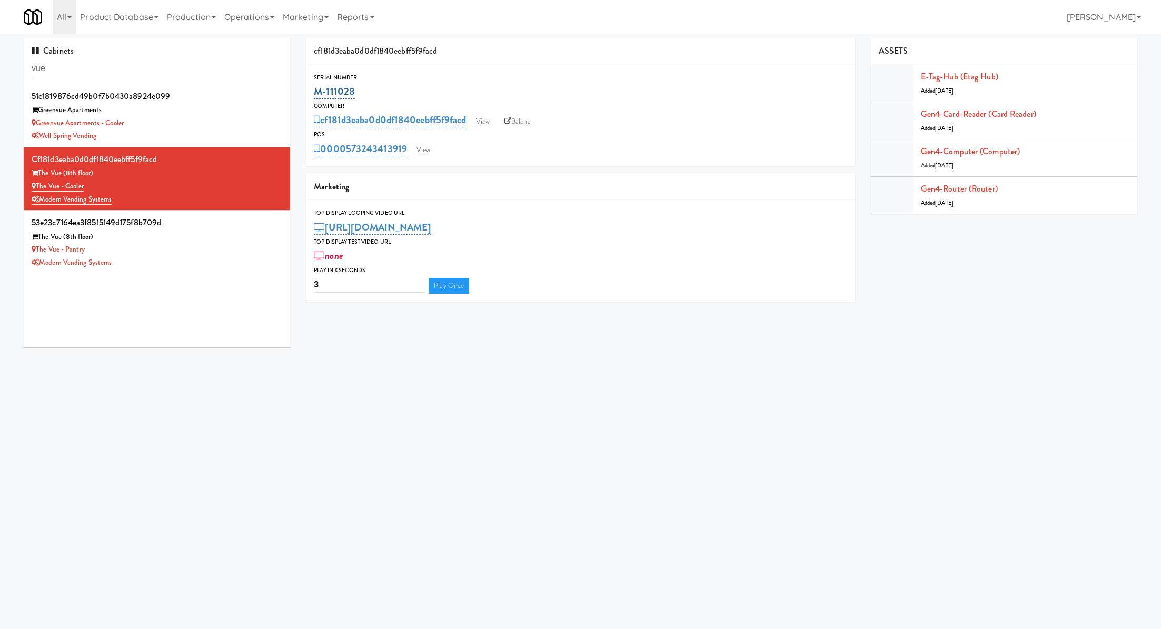
click at [315, 93] on div "M-111028" at bounding box center [580, 92] width 533 height 18
copy link "M-111028"
click at [935, 191] on link "Gen4-router (Router)" at bounding box center [959, 189] width 77 height 12
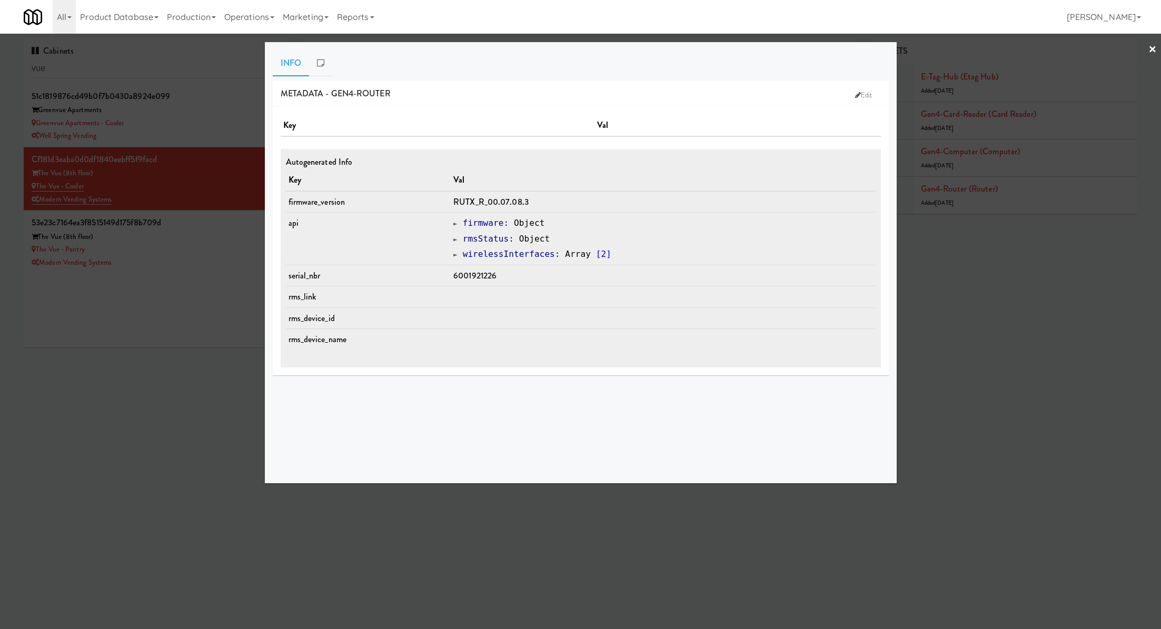
click at [485, 279] on span "6001921226" at bounding box center [474, 276] width 43 height 12
copy span "6001921226"
click at [194, 297] on div at bounding box center [580, 314] width 1161 height 629
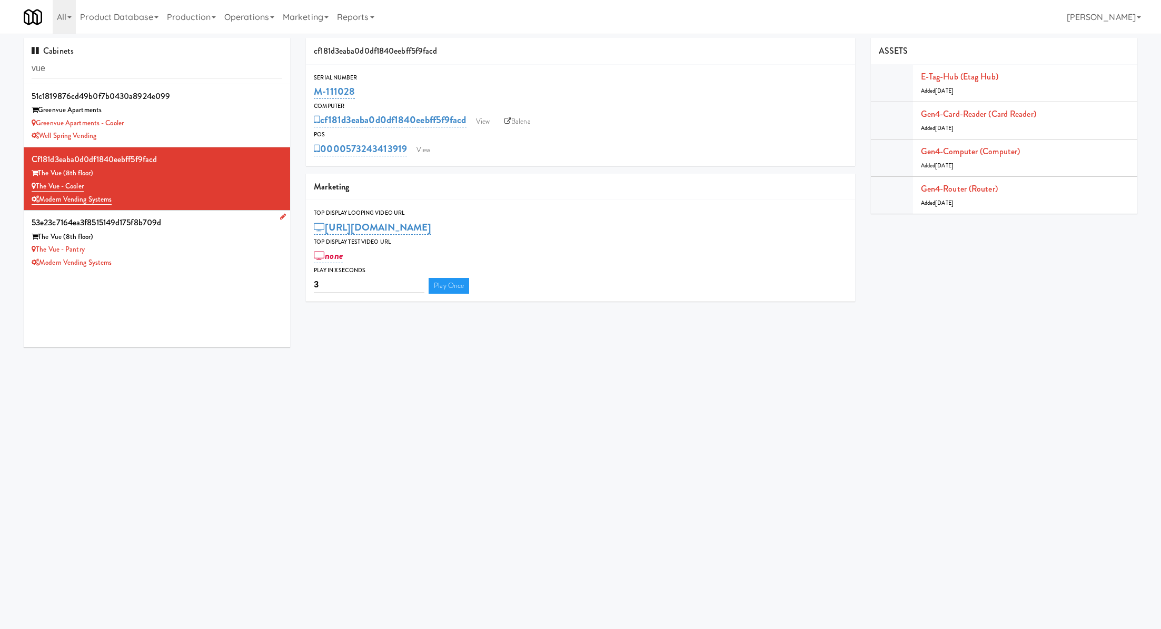
click at [200, 222] on div "53e23c7164ea3f8515149d175f8b709d" at bounding box center [157, 223] width 251 height 16
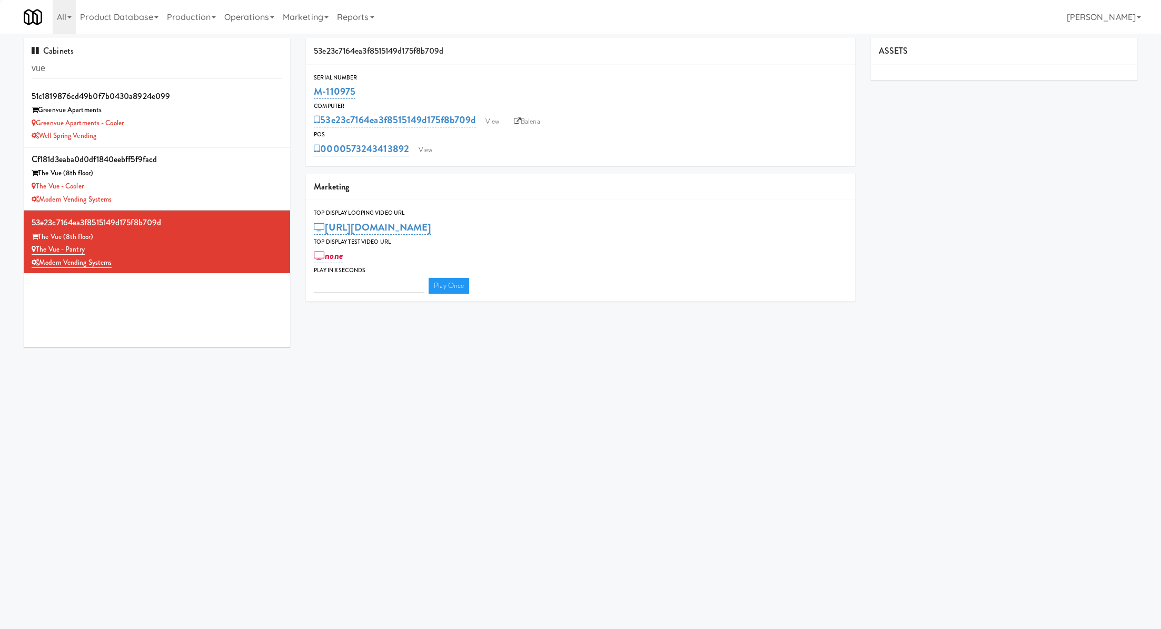
type input "3"
click at [434, 146] on link "View" at bounding box center [425, 150] width 24 height 16
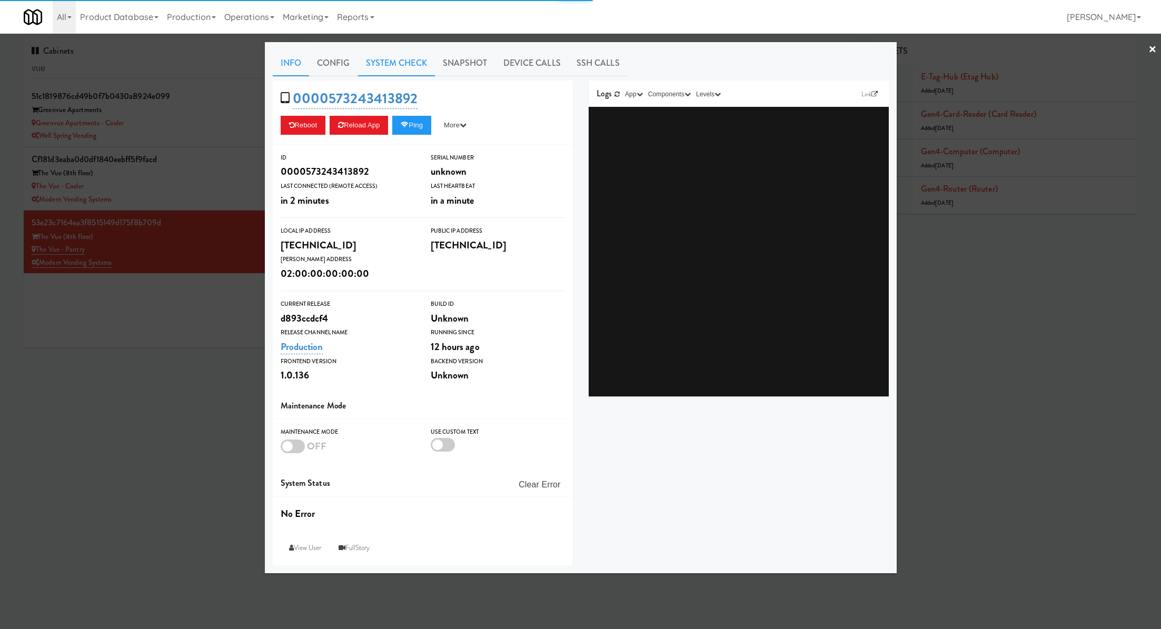
click at [386, 66] on link "System Check" at bounding box center [396, 63] width 77 height 26
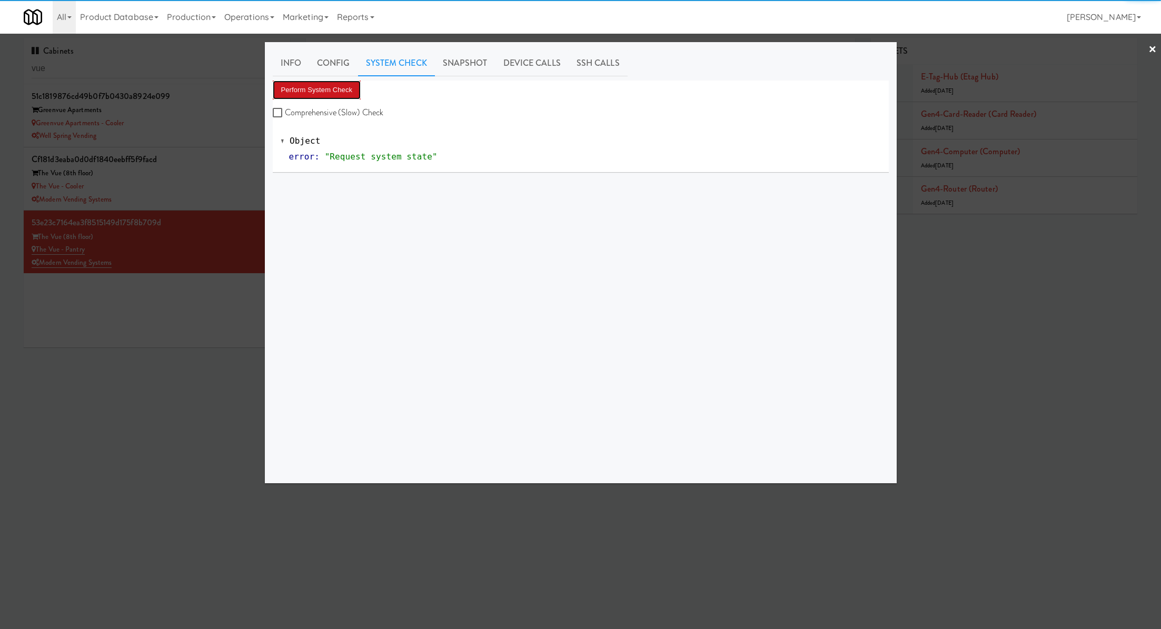
click at [331, 86] on button "Perform System Check" at bounding box center [317, 90] width 88 height 19
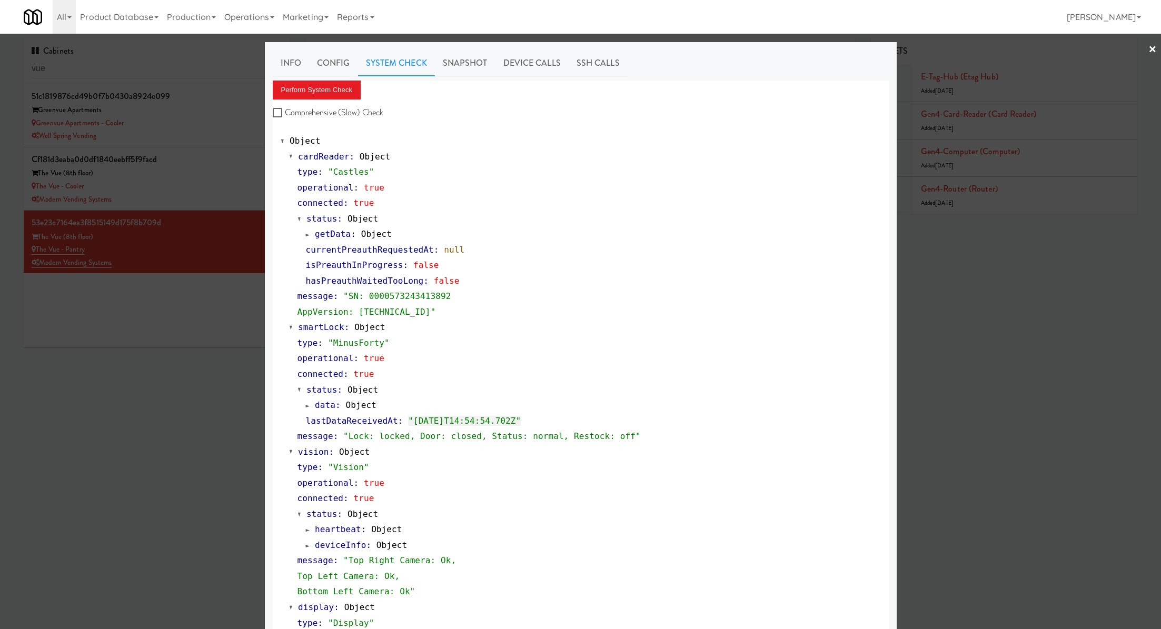
click at [226, 349] on div at bounding box center [580, 314] width 1161 height 629
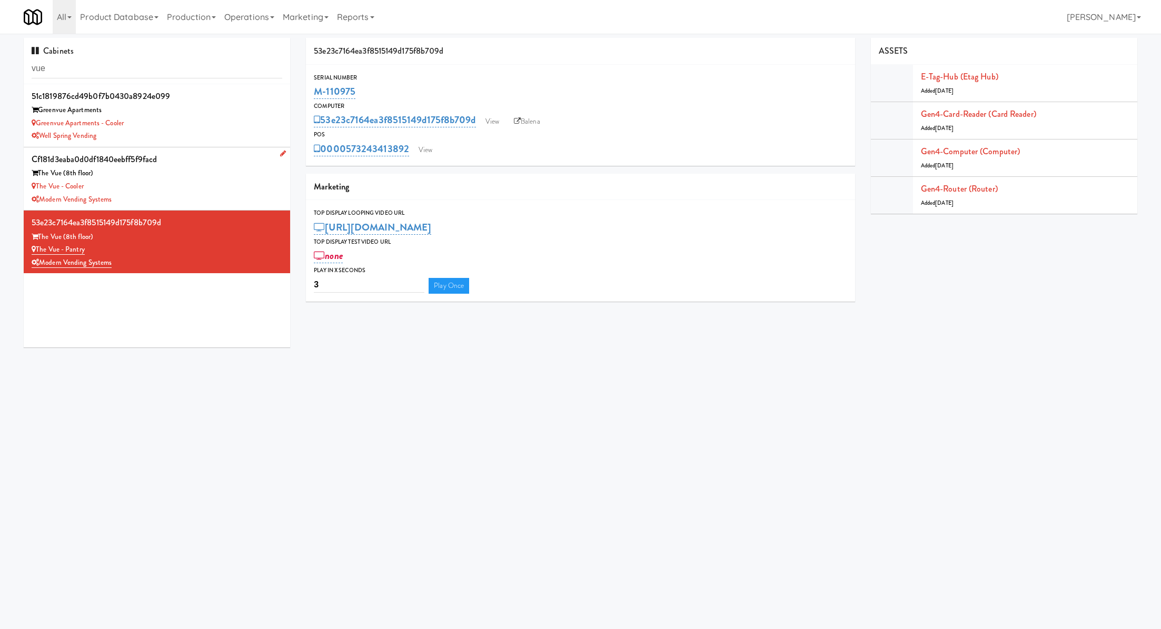
drag, startPoint x: 101, startPoint y: 184, endPoint x: 37, endPoint y: 185, distance: 64.2
click at [37, 185] on div "The Vue - Cooler" at bounding box center [157, 186] width 251 height 13
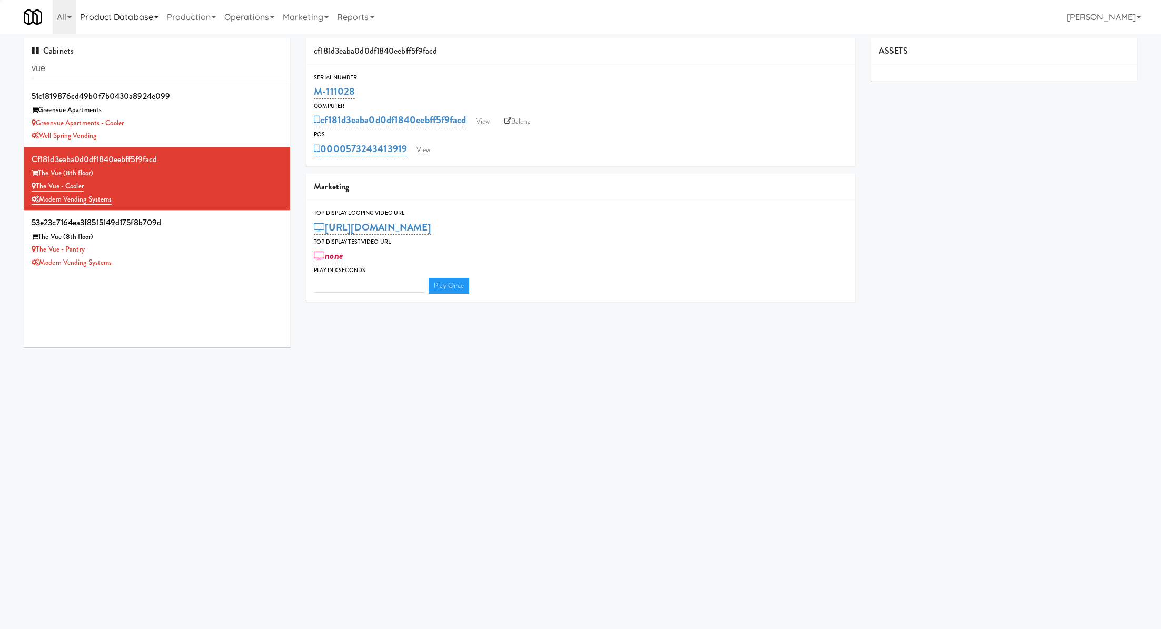
type input "3"
click at [427, 151] on link "View" at bounding box center [423, 150] width 24 height 16
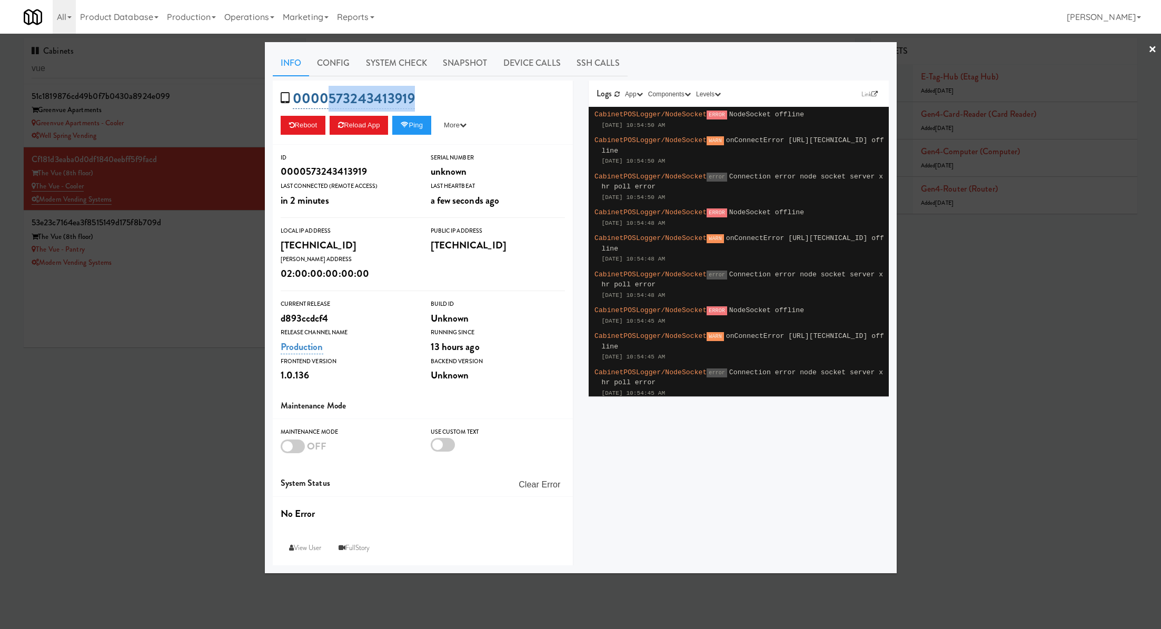
drag, startPoint x: 443, startPoint y: 88, endPoint x: 327, endPoint y: 88, distance: 116.3
click at [327, 88] on div "0000573243413919 Reboot Reload App Ping More Ping Server Restart Server Force R…" at bounding box center [423, 113] width 300 height 64
copy link "573243413919"
click at [685, 35] on div at bounding box center [580, 314] width 1161 height 629
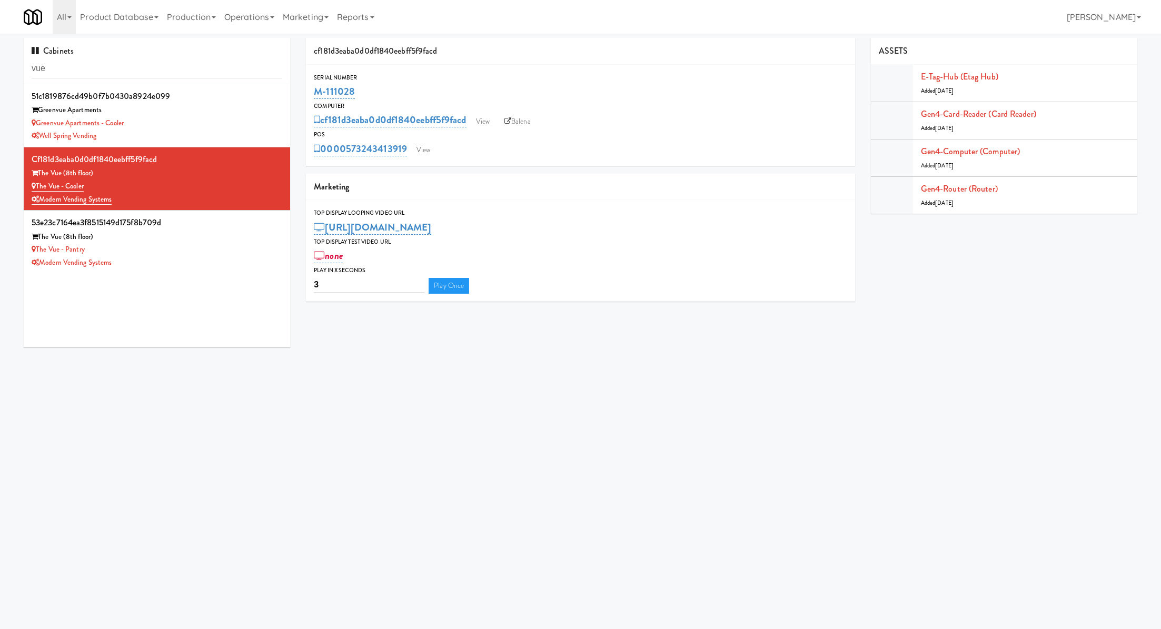
click at [366, 90] on div "M-111028" at bounding box center [580, 92] width 533 height 18
